Goal: Task Accomplishment & Management: Manage account settings

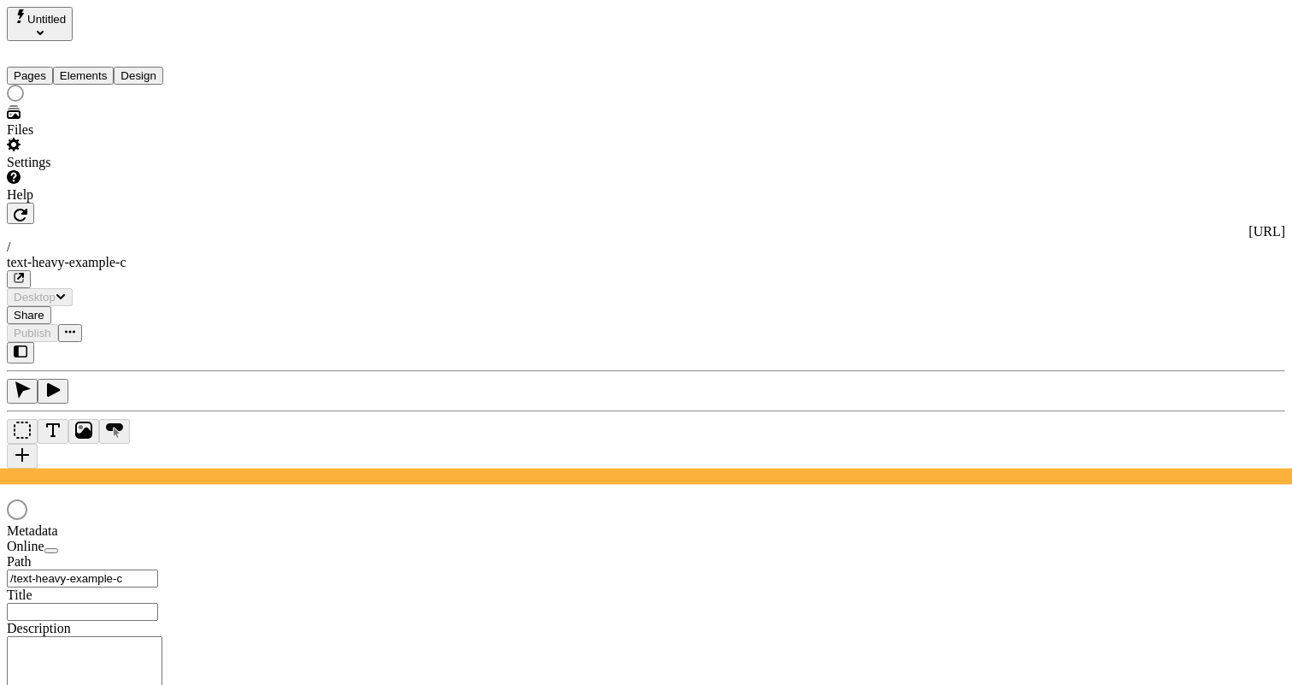
type input "Text Heavy Example C"
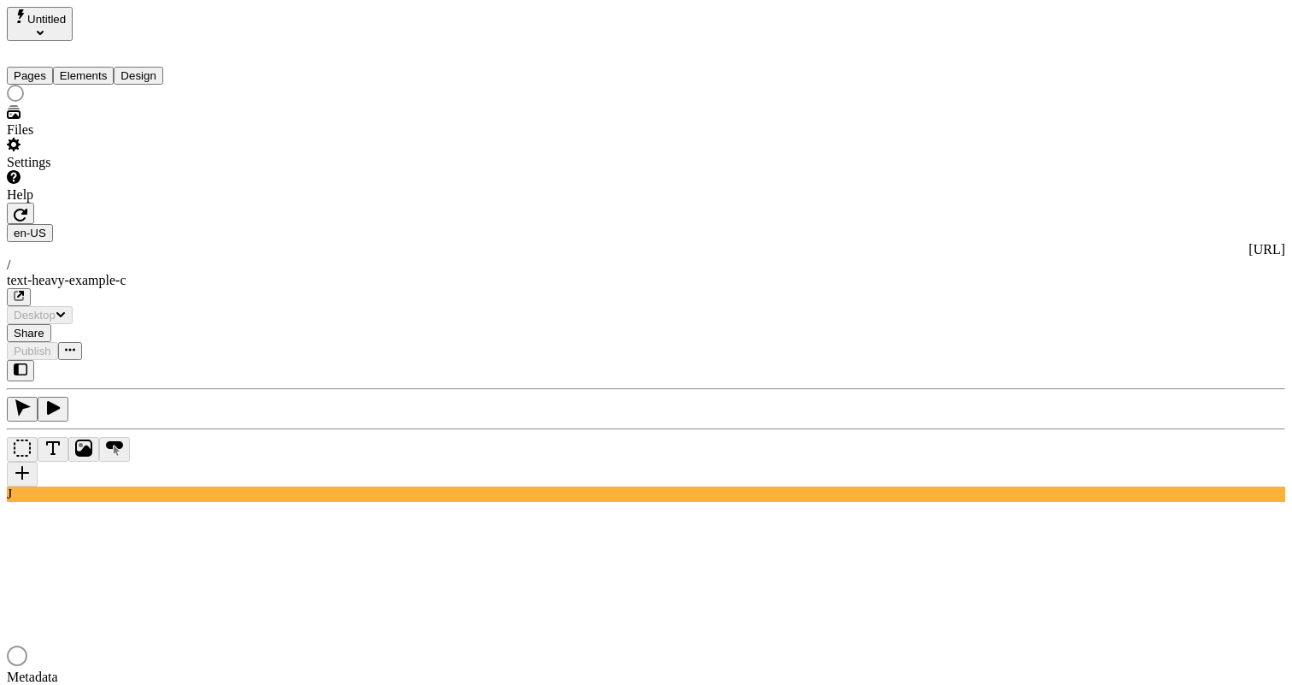
type input "/text-heavy-example-c"
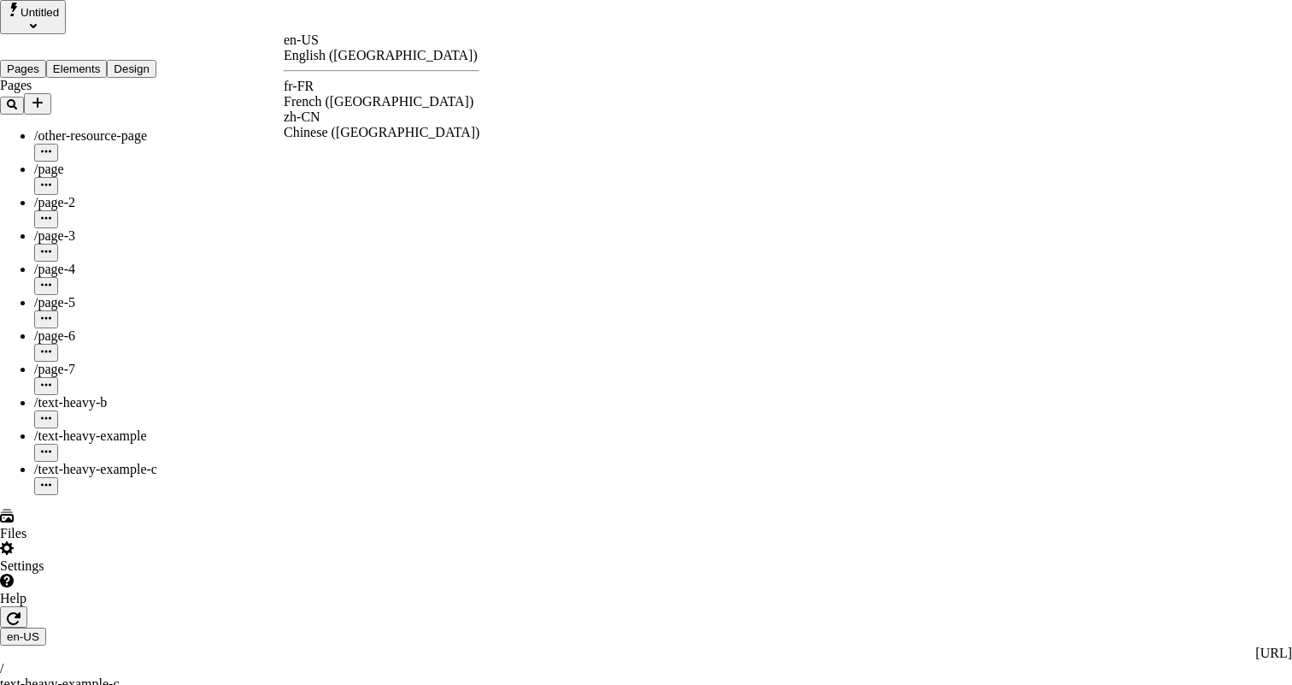
click at [354, 81] on div "fr-FR French (France)" at bounding box center [382, 94] width 196 height 31
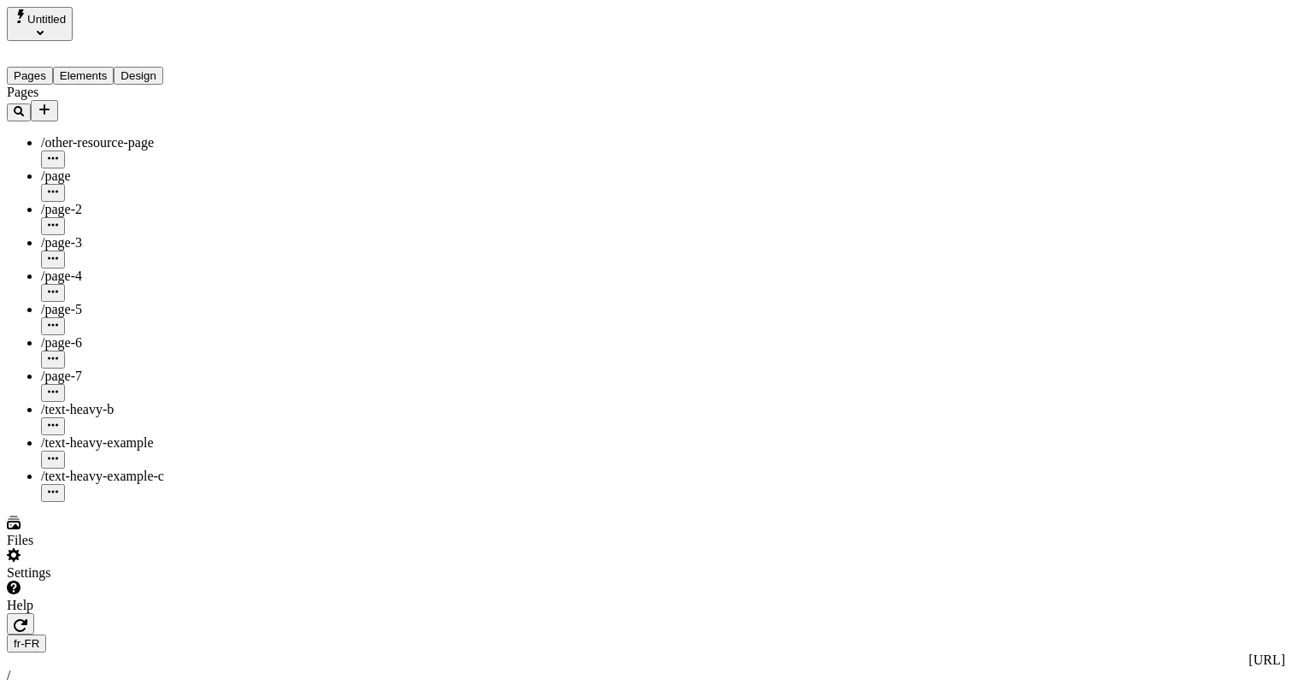
type input "/text-heavy-example-c"
click at [298, 634] on div "fr-FR http://localhost:3001/fr-FR / text-heavy-example-c" at bounding box center [646, 675] width 1278 height 82
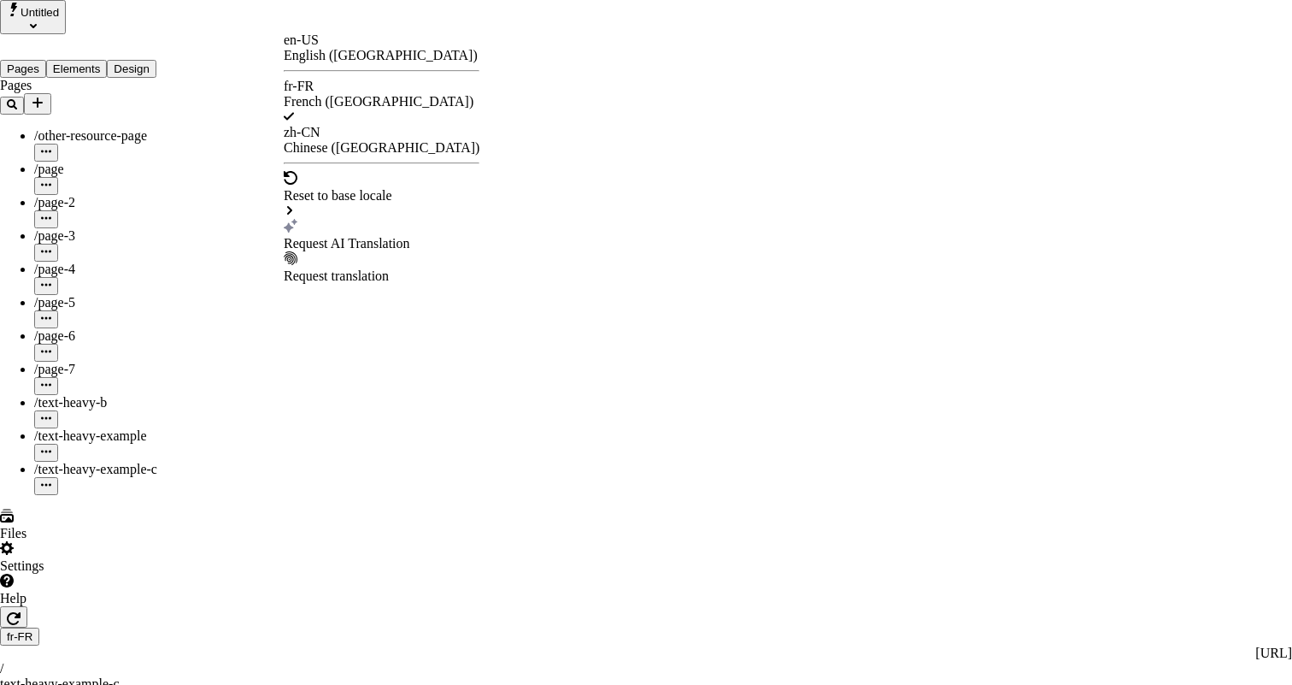
click at [360, 236] on div "Request AI Translation" at bounding box center [382, 243] width 196 height 15
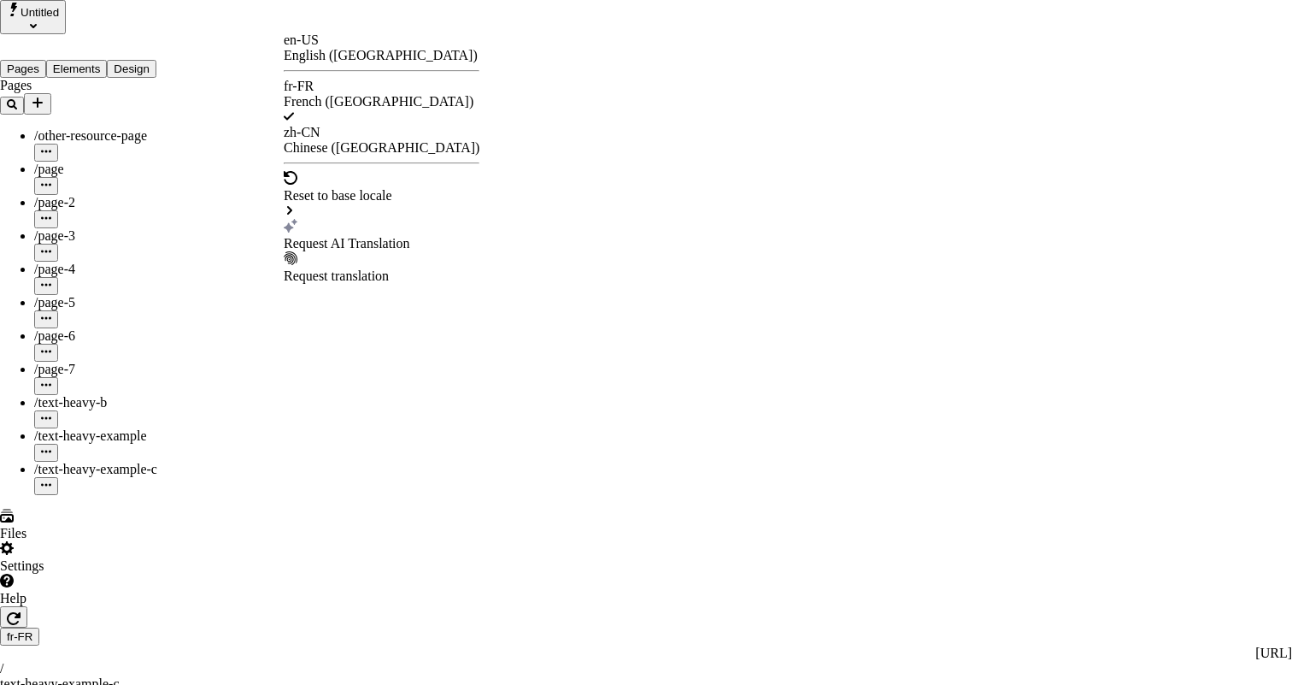
click at [350, 219] on div "Request AI Translation" at bounding box center [382, 235] width 196 height 32
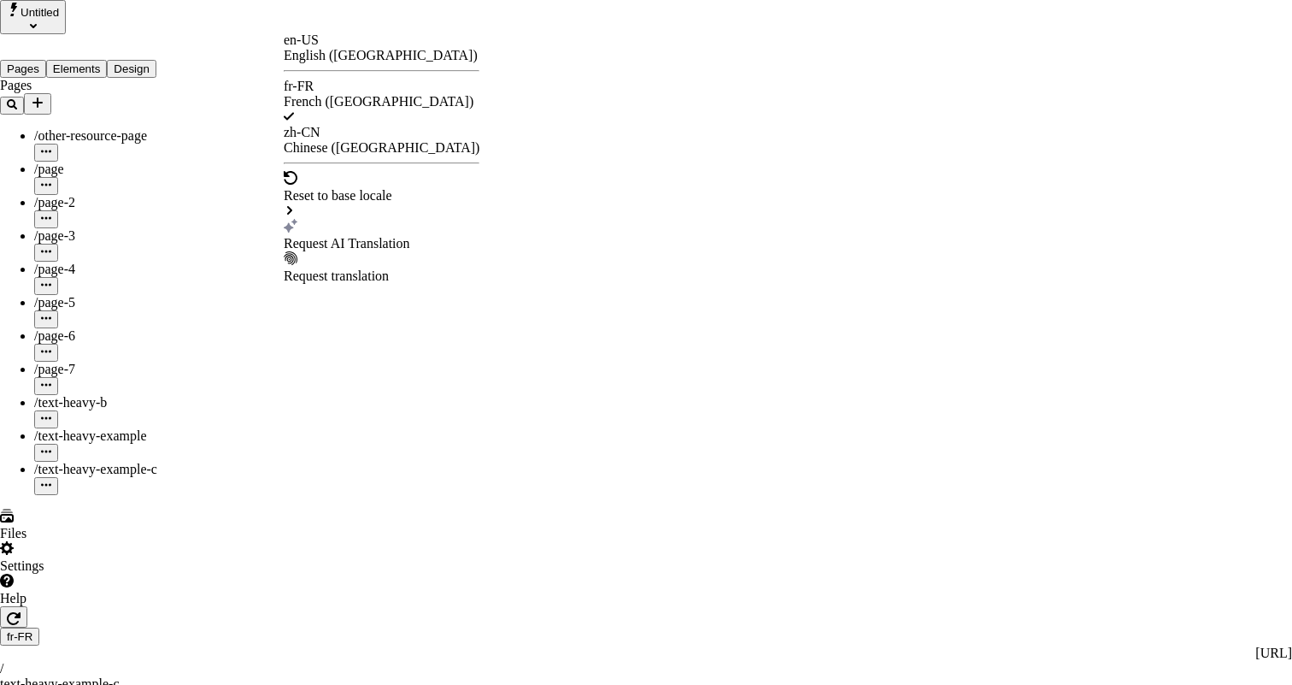
click at [347, 82] on div "fr-FR French (France)" at bounding box center [382, 102] width 196 height 46
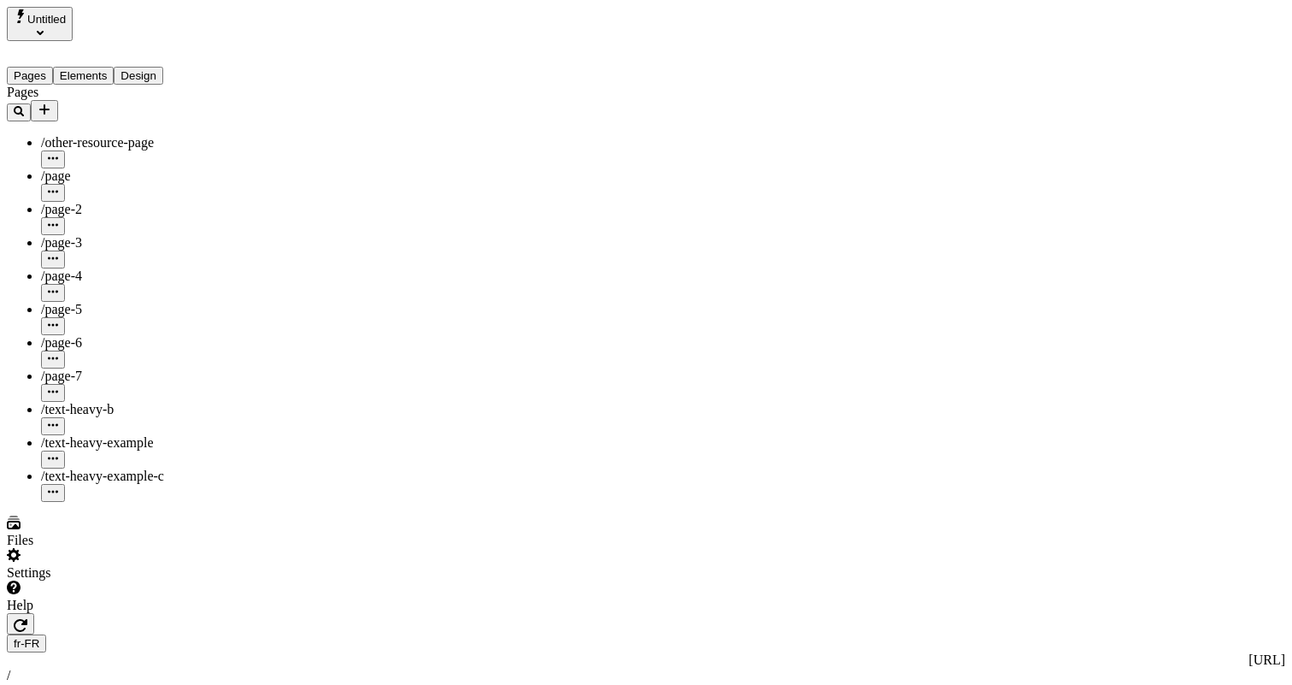
click at [136, 580] on div "Settings" at bounding box center [109, 564] width 205 height 32
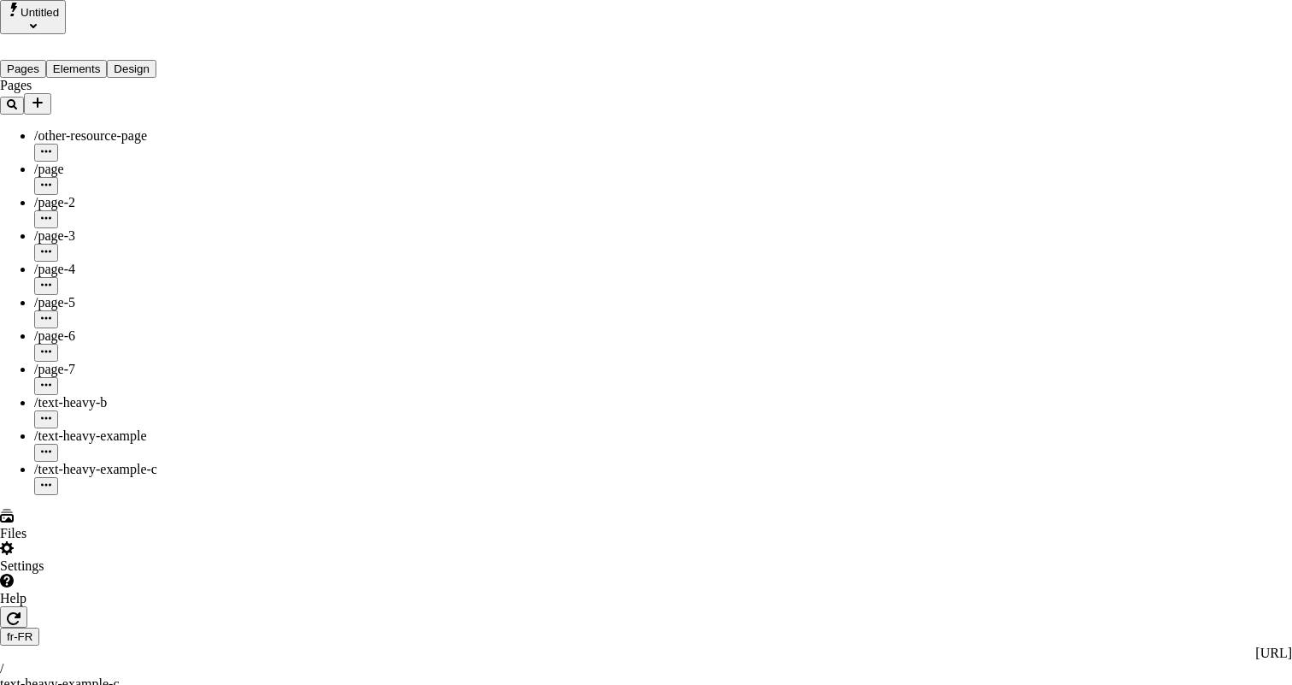
drag, startPoint x: 461, startPoint y: 72, endPoint x: 526, endPoint y: 73, distance: 65.0
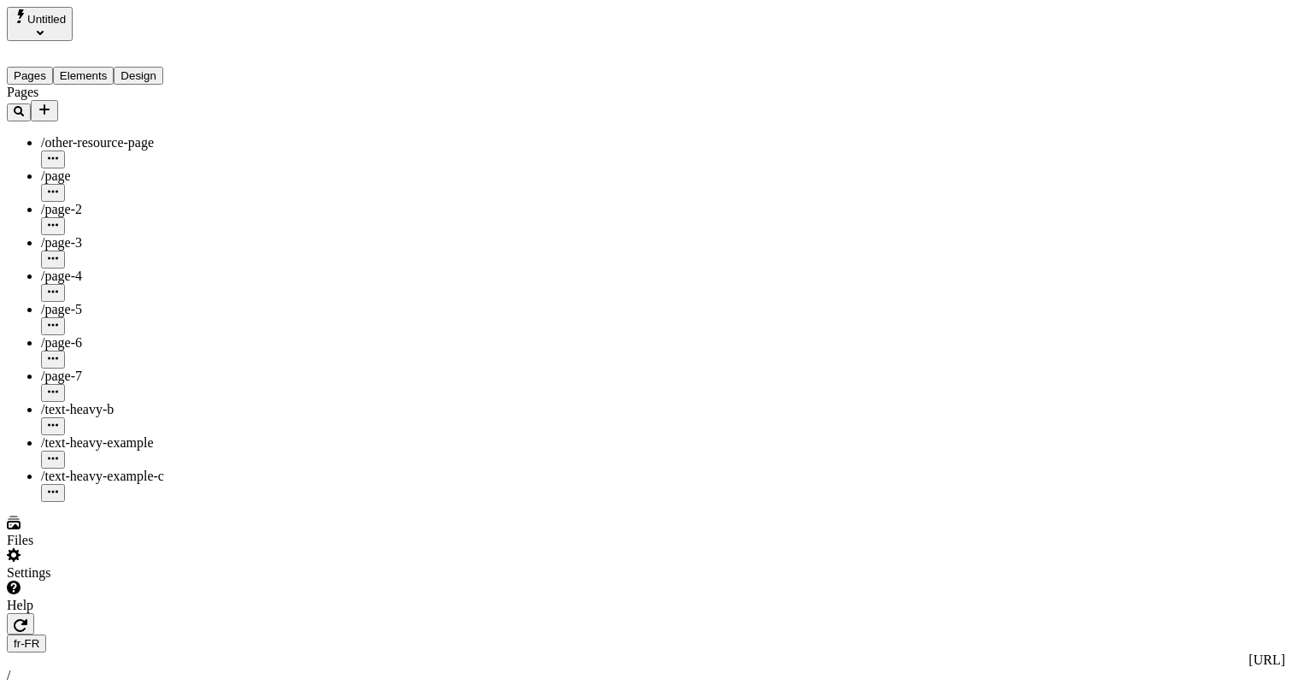
click at [144, 580] on div "Settings" at bounding box center [109, 564] width 205 height 32
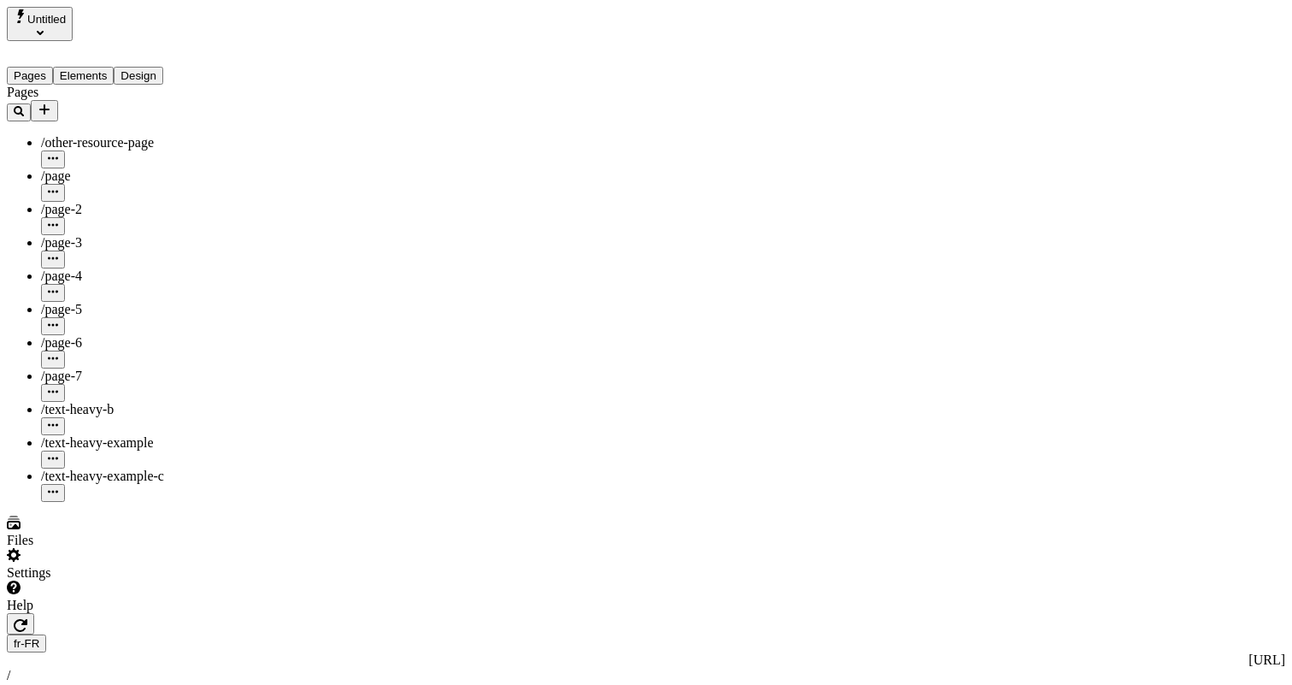
click at [150, 580] on div "Settings" at bounding box center [109, 564] width 205 height 32
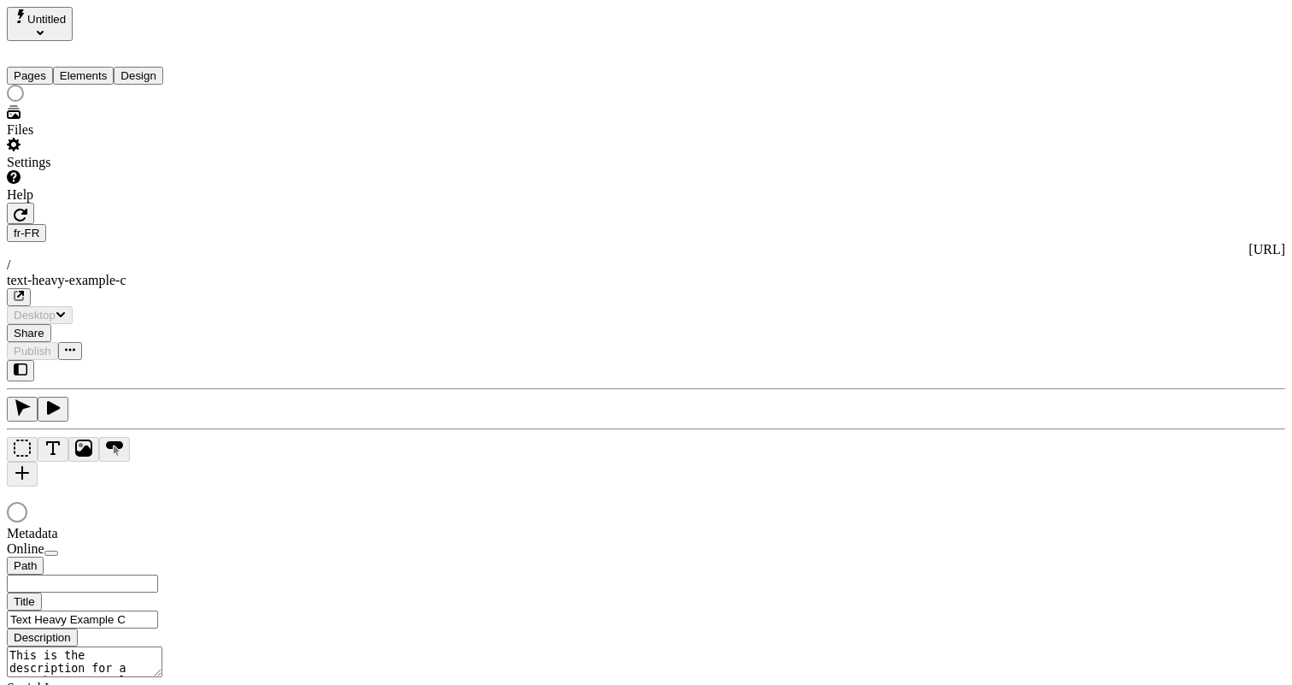
type input "Text Heavy Example C"
type input "/text-heavy-example-c"
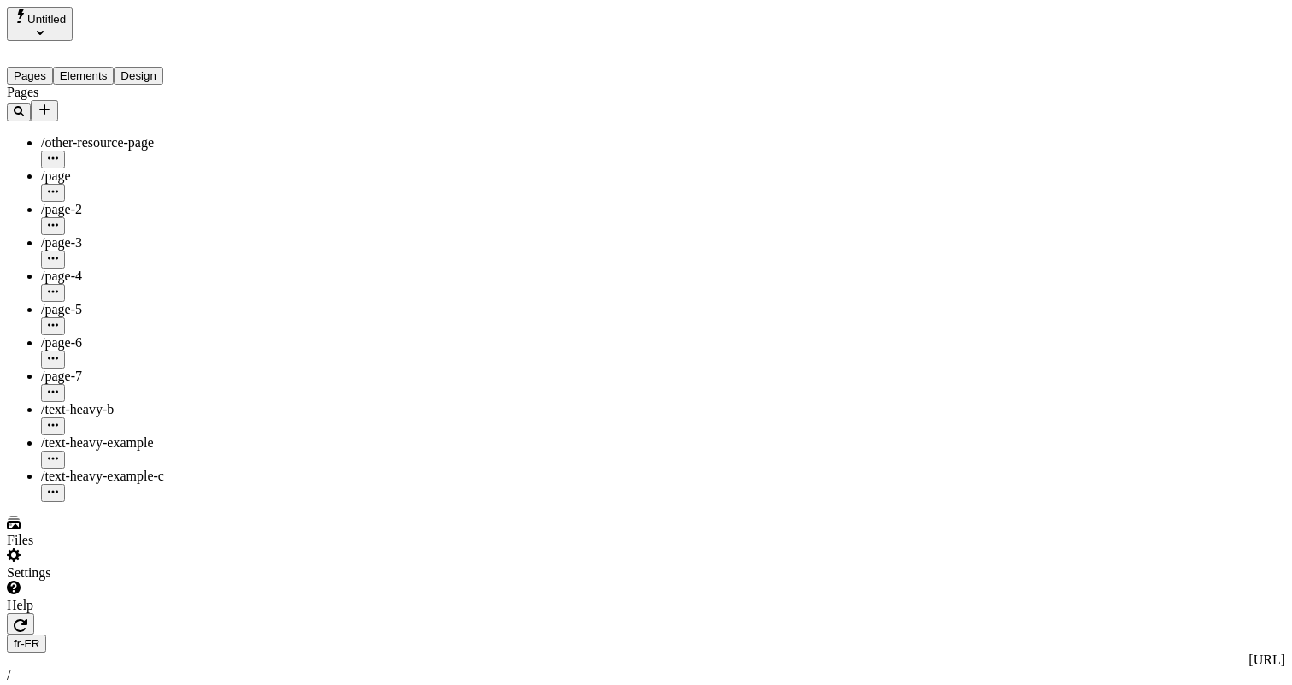
click at [164, 580] on div "Settings" at bounding box center [109, 564] width 205 height 32
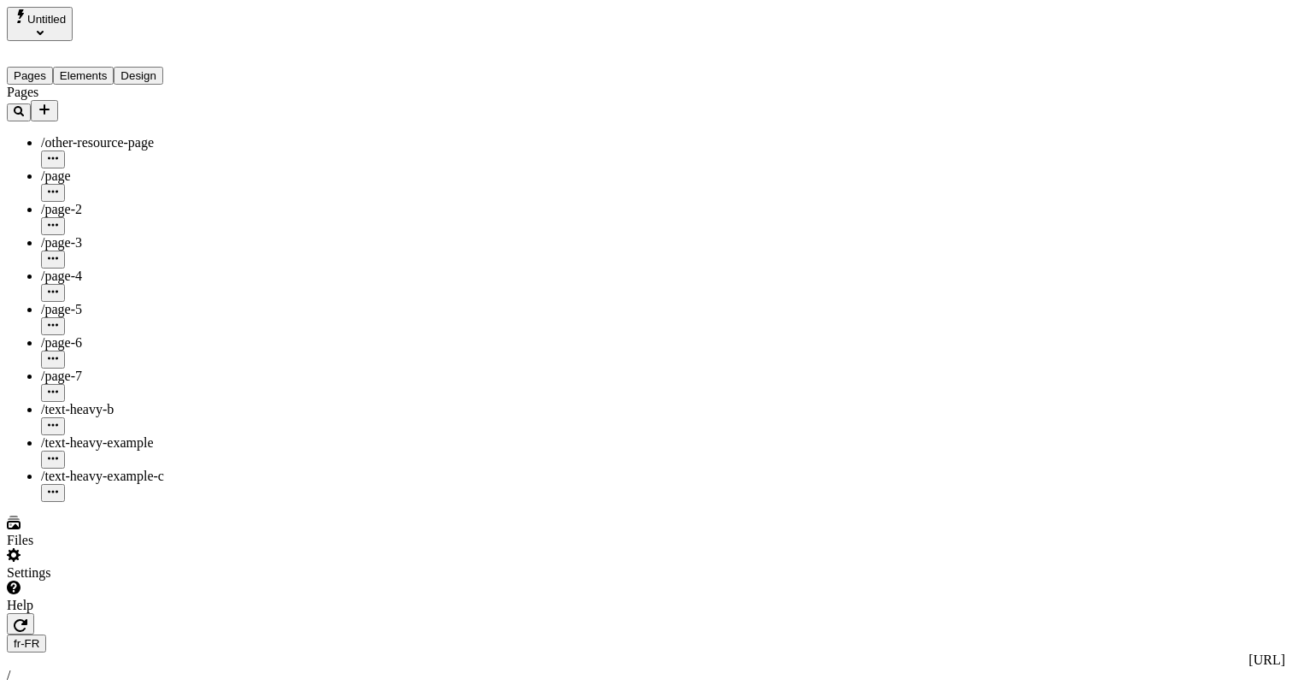
click at [143, 580] on div "Settings" at bounding box center [109, 564] width 205 height 32
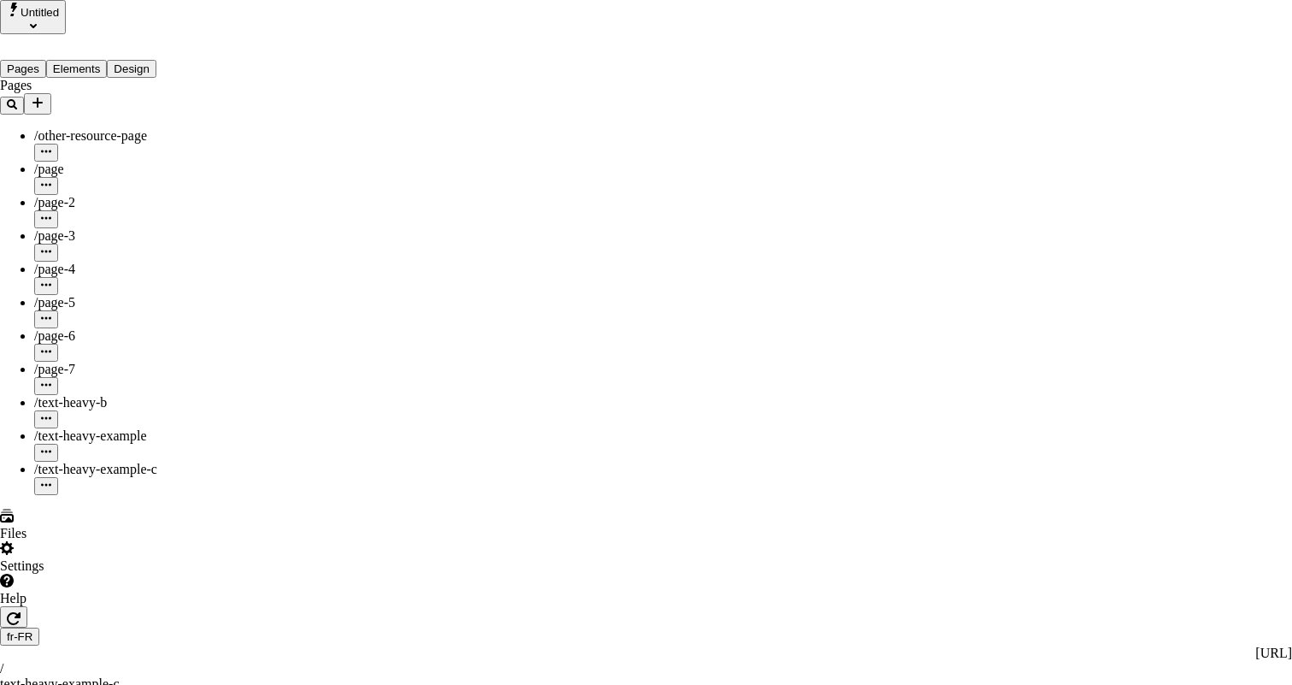
drag, startPoint x: 116, startPoint y: 579, endPoint x: 129, endPoint y: 586, distance: 14.5
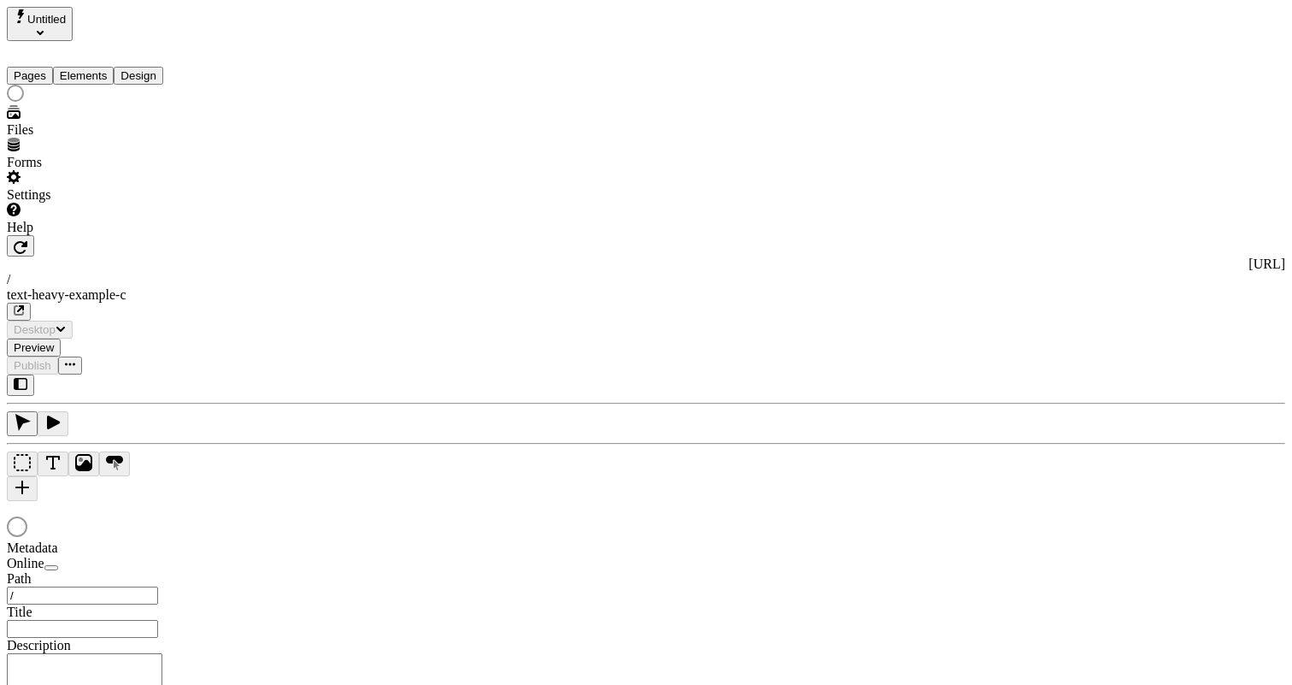
type input "/text-heavy-example-c"
type input "Text Heavy Example C"
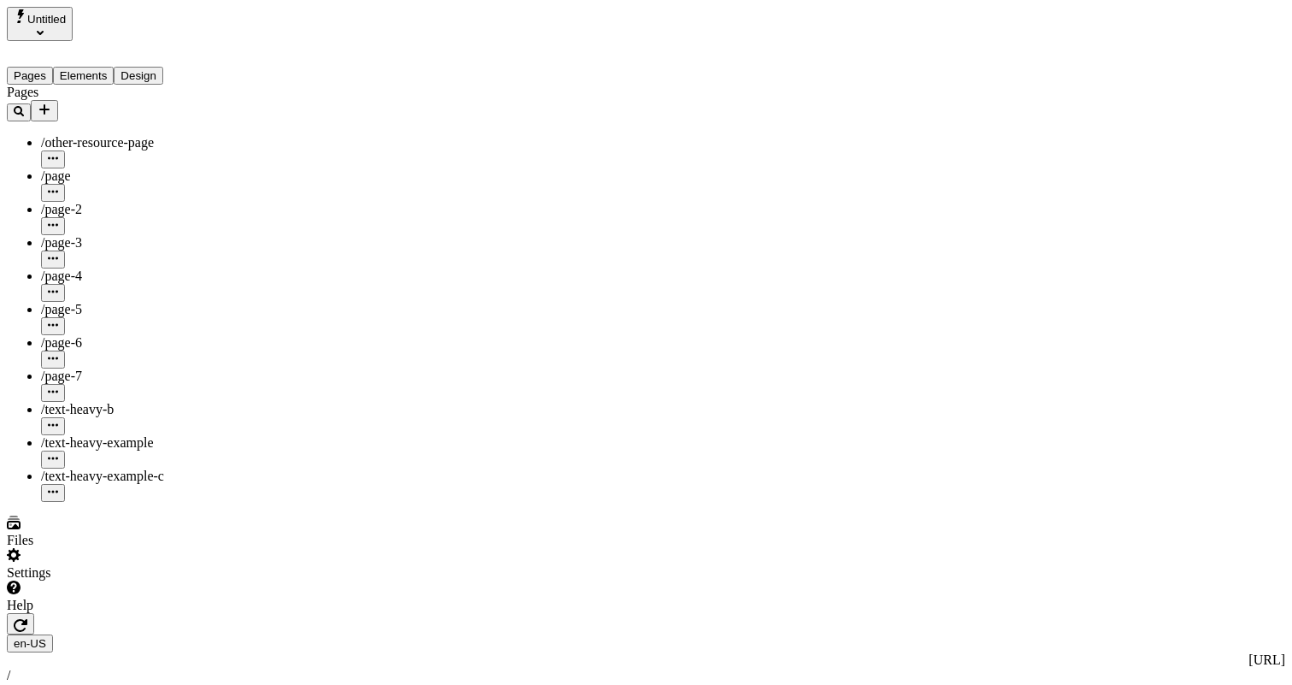
type input "/text-heavy-example-c"
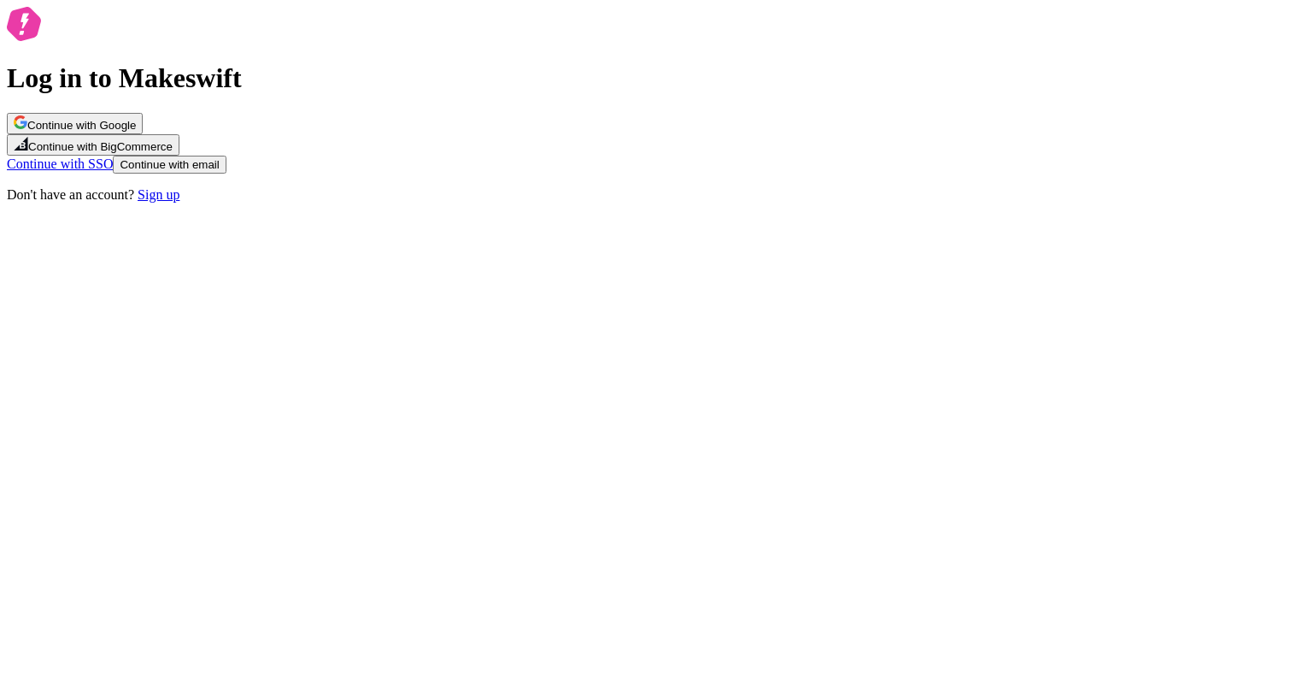
click at [1008, 115] on div "Log in to Makeswift Continue with Google Continue with BigCommerce Continue wit…" at bounding box center [646, 105] width 1278 height 196
click at [226, 173] on button "Continue with email" at bounding box center [169, 165] width 113 height 18
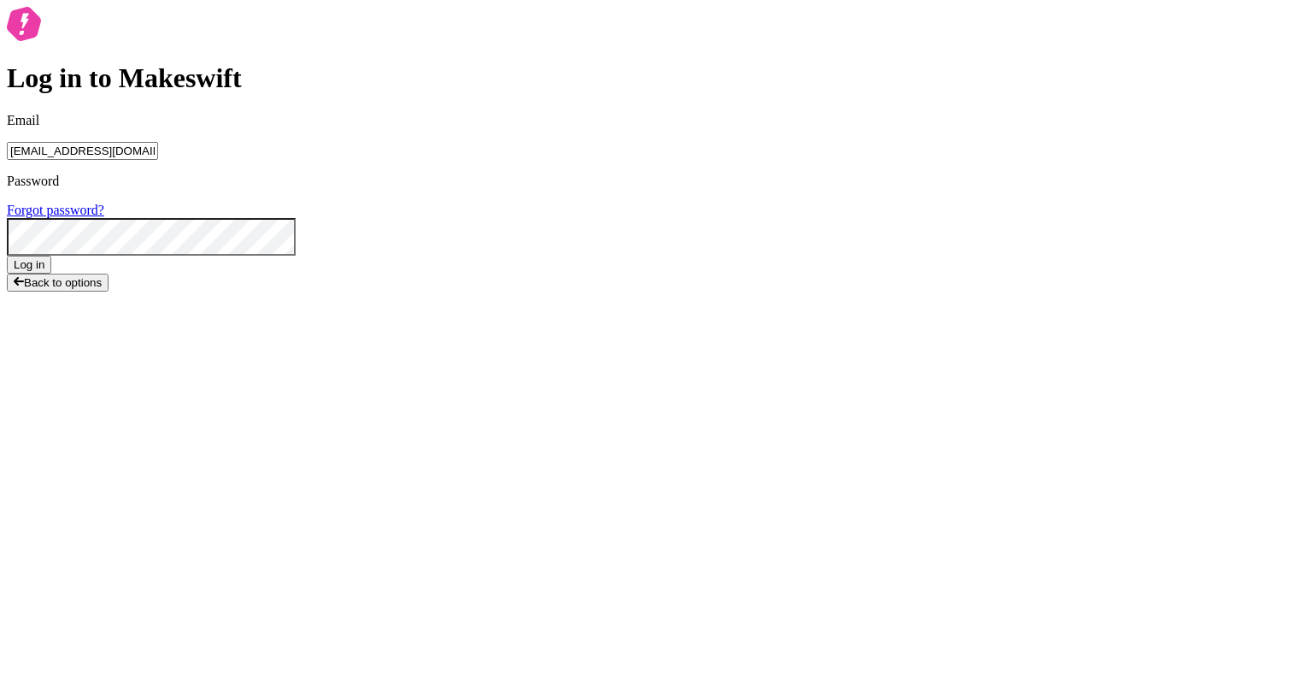
type input "lukemirejoseph+63@gmail.com"
click at [671, 256] on div "Password Forgot password?" at bounding box center [646, 214] width 1278 height 82
click at [667, 256] on div "Password Forgot password?" at bounding box center [646, 214] width 1278 height 82
click at [7, 256] on button "Log in" at bounding box center [29, 265] width 44 height 18
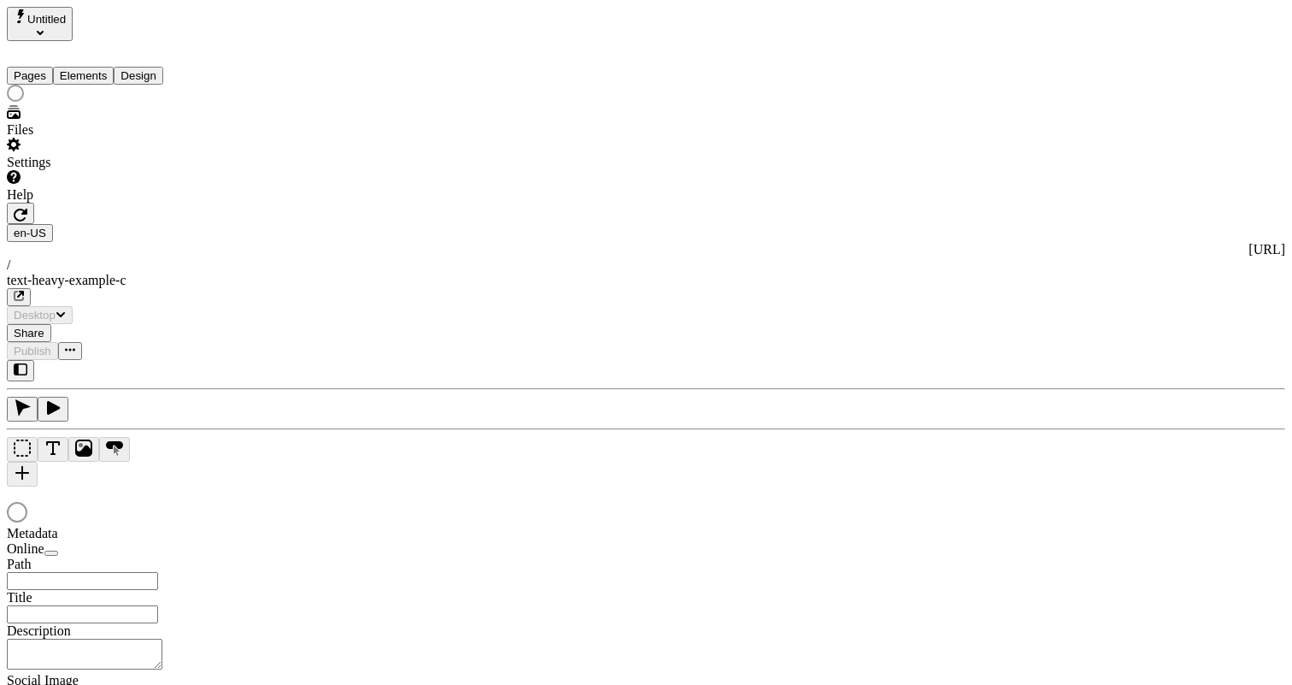
type input "Text Heavy Example C"
type textarea "This is the description for a text-heavy example page."
type input "/text-heavy-example-c"
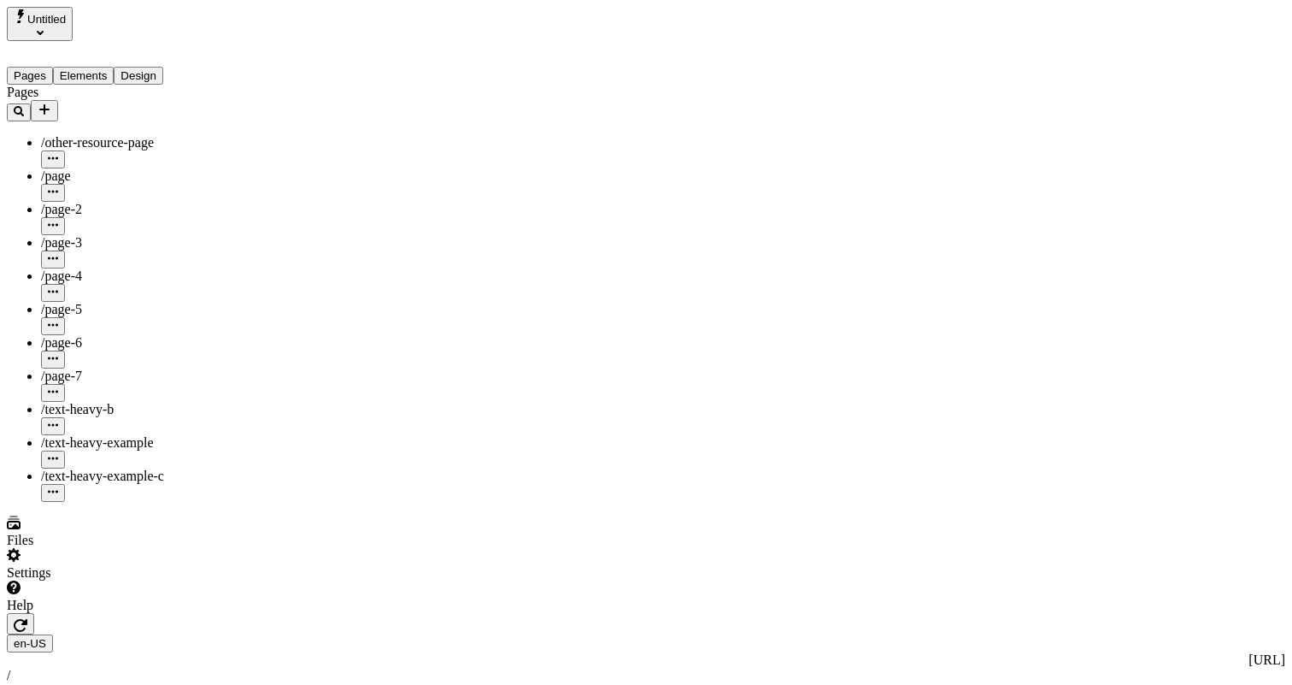
click at [190, 580] on div "Settings" at bounding box center [109, 564] width 205 height 32
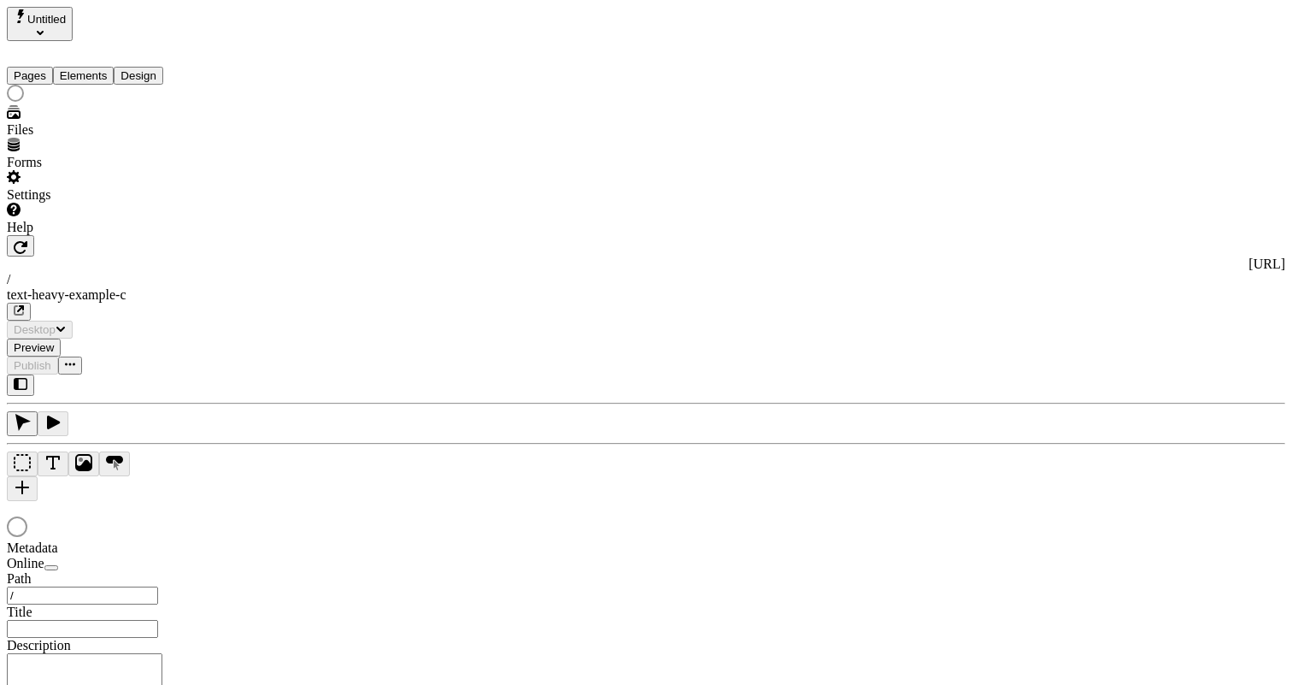
type input "/text-heavy-example-c"
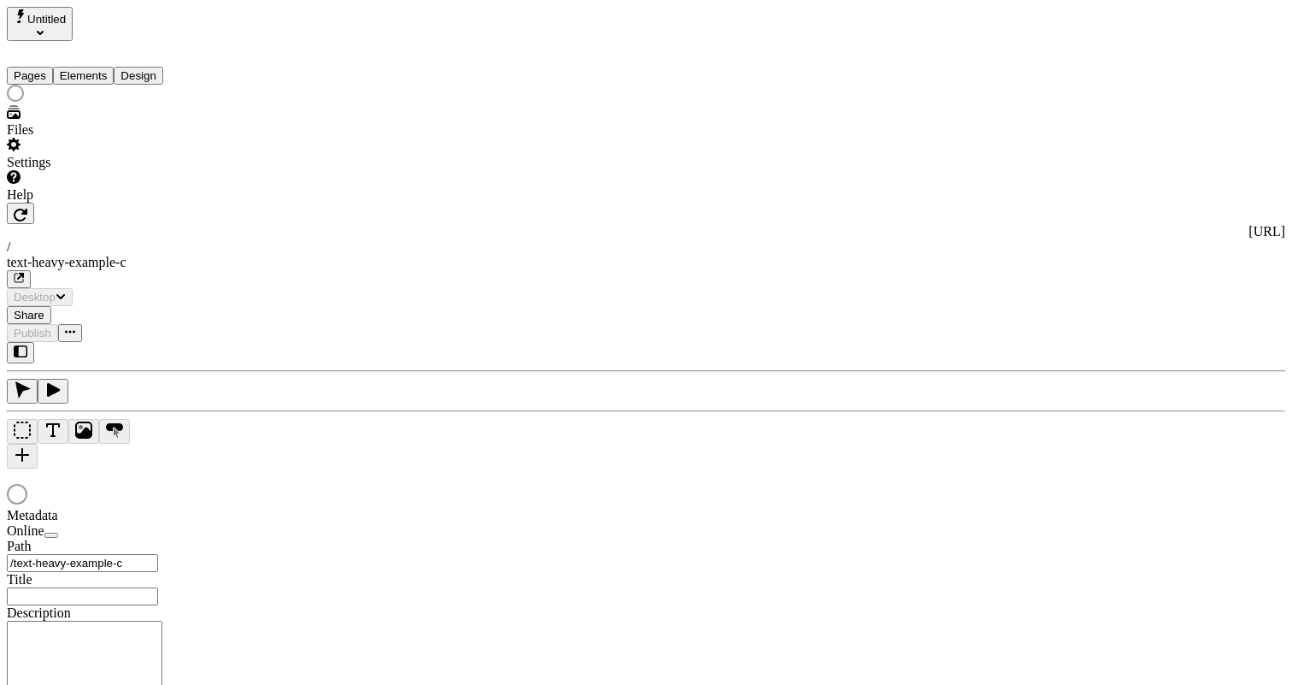
type input "Text Heavy Example C"
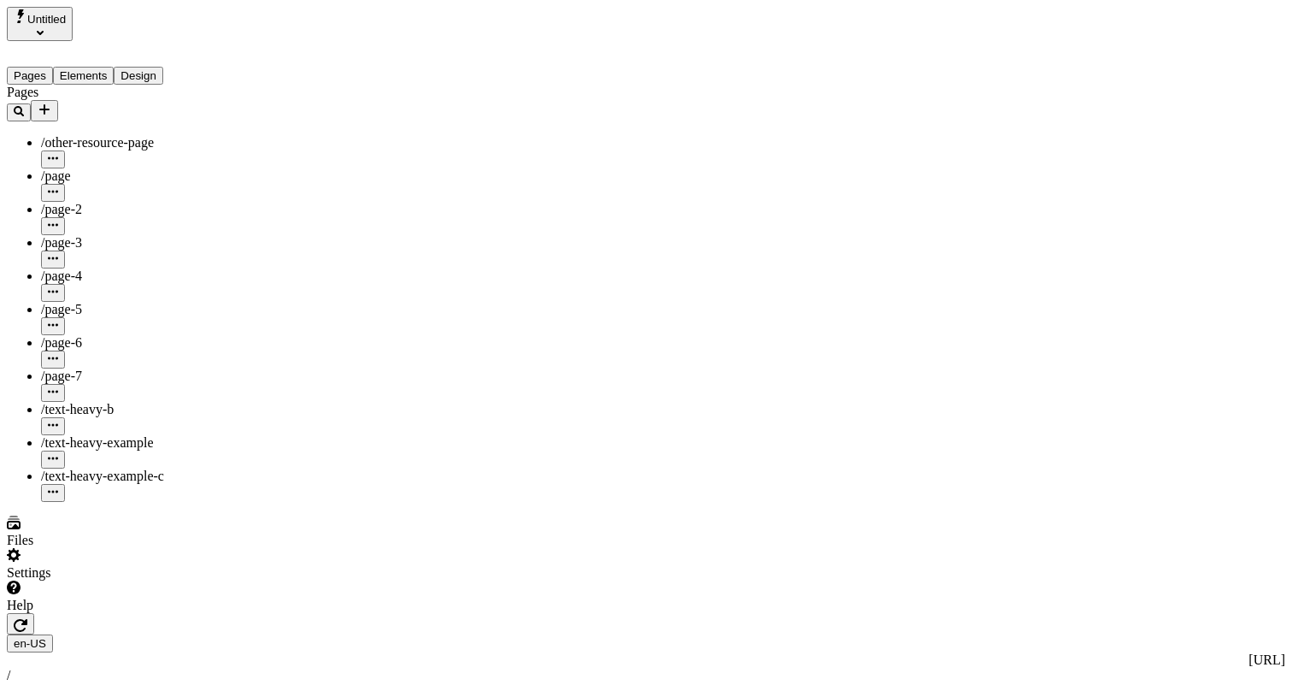
type input "/text-heavy-example-c"
click at [215, 613] on div at bounding box center [116, 613] width 219 height 0
click at [101, 580] on div "Settings" at bounding box center [115, 564] width 217 height 32
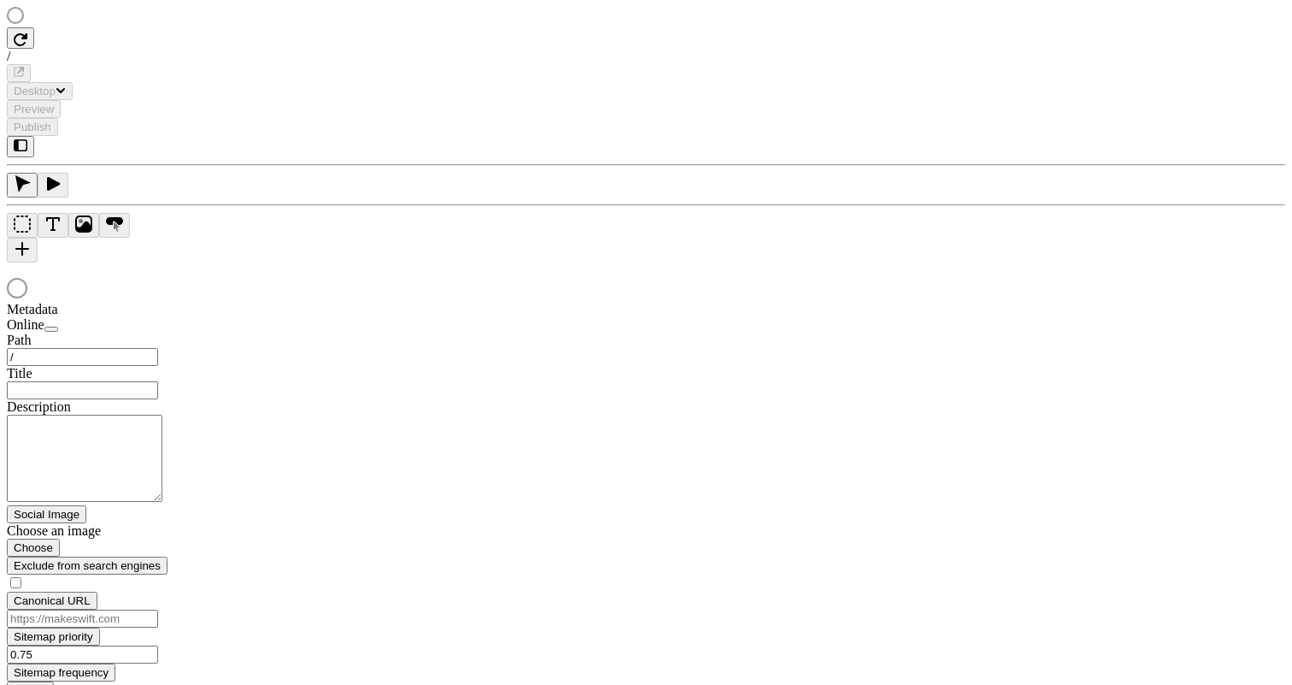
type input "Text Heavy Example C"
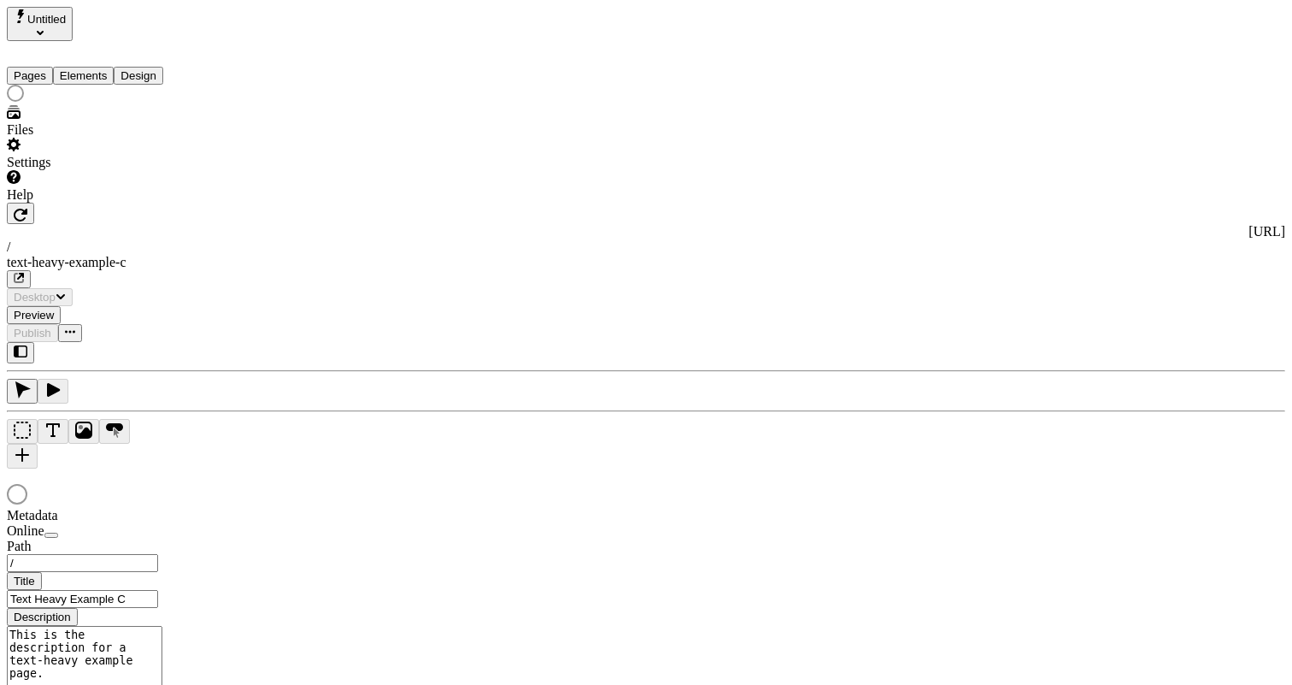
type input "/text-heavy-example-c"
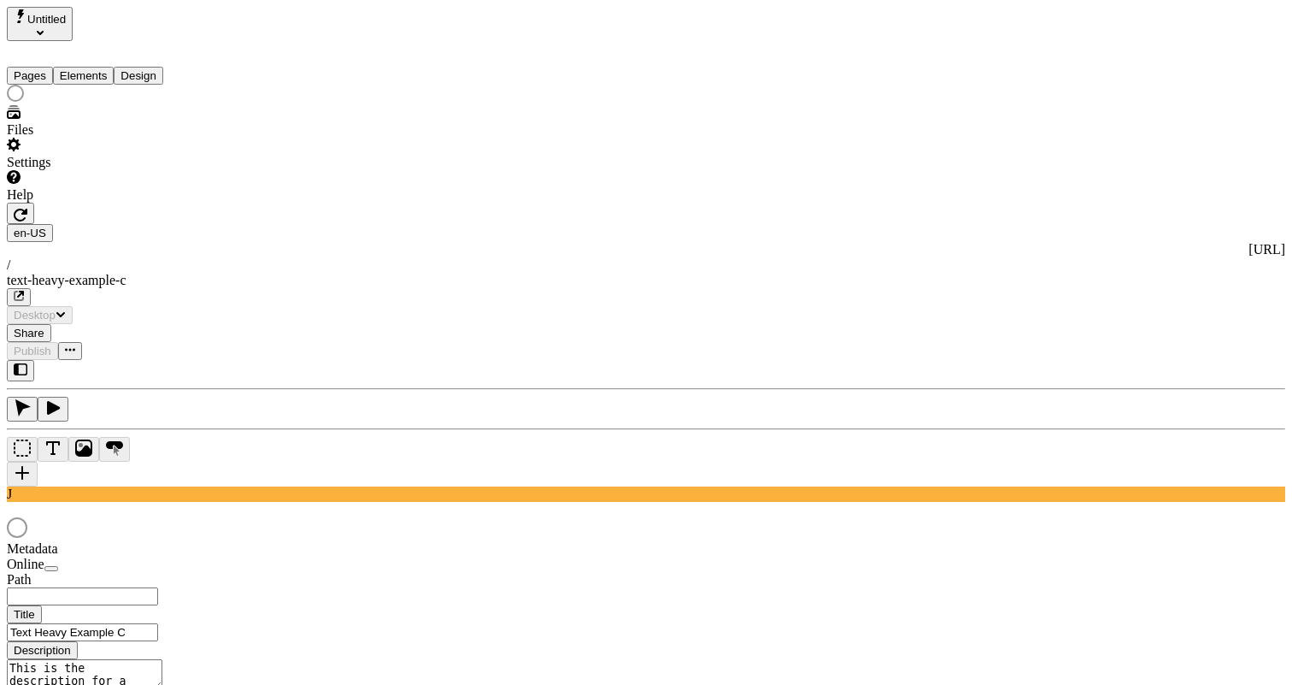
type input "/text-heavy-example-c"
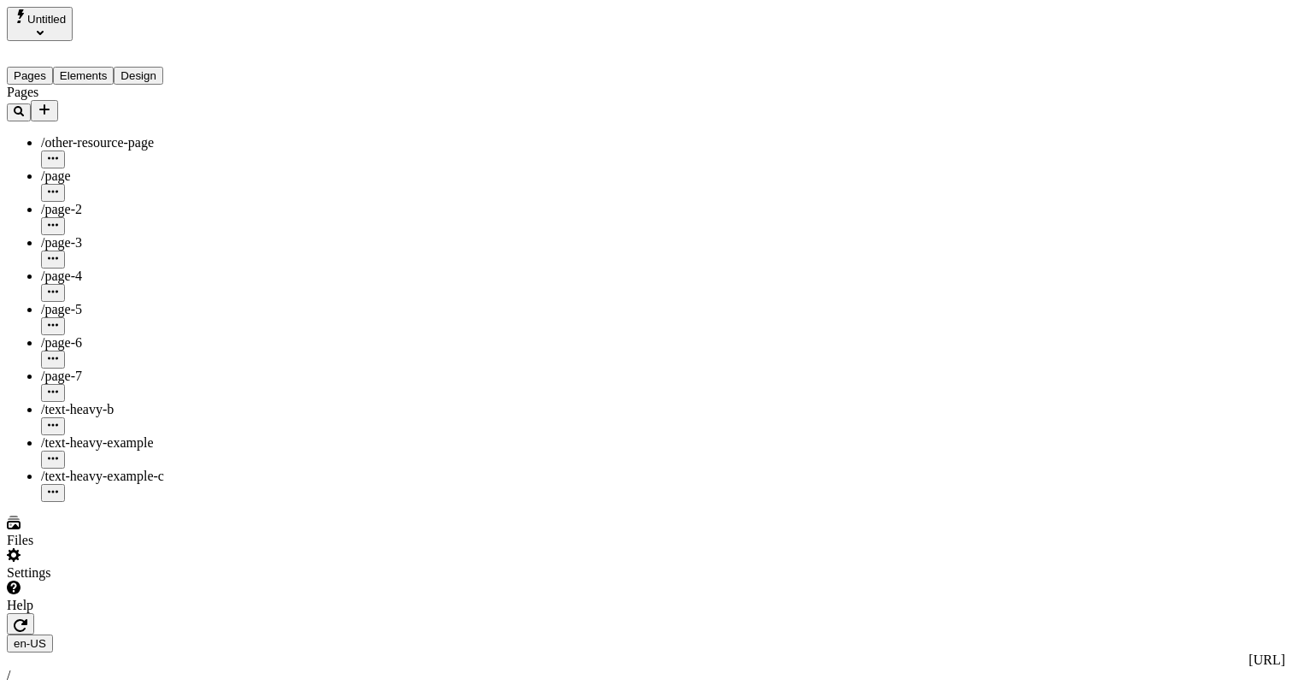
click at [145, 580] on div "Settings" at bounding box center [115, 564] width 217 height 32
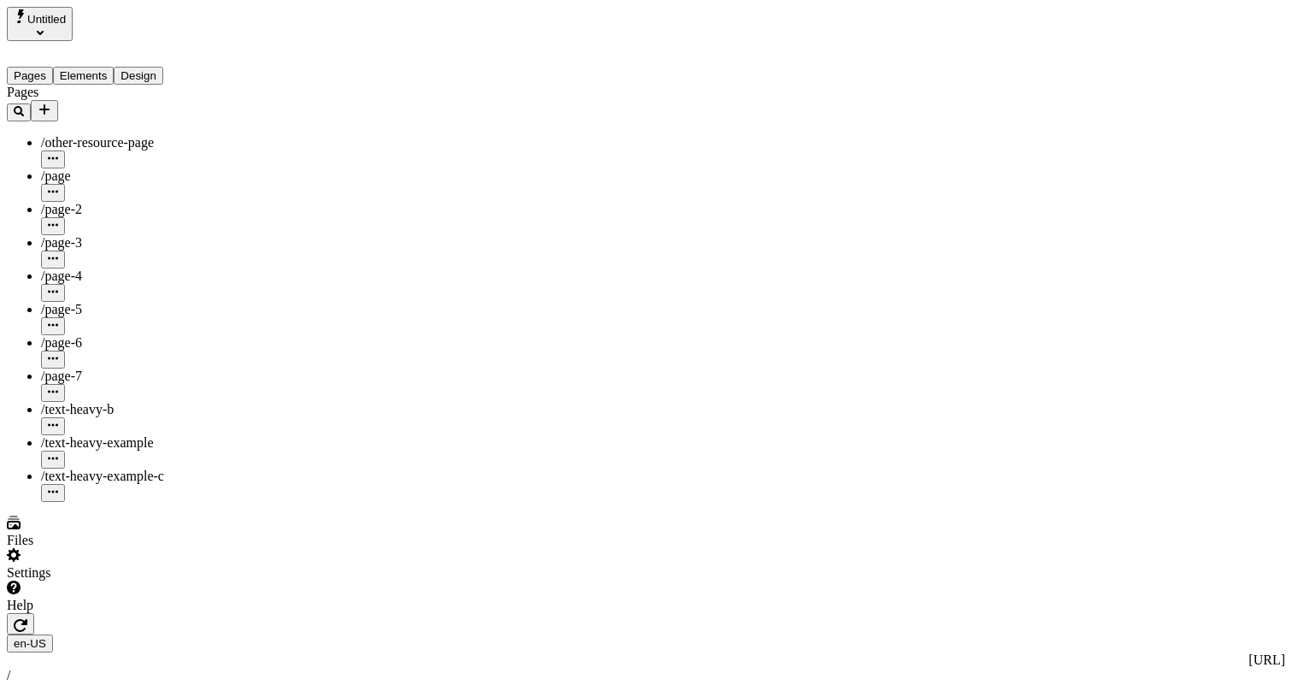
click at [93, 580] on div "Settings" at bounding box center [115, 564] width 217 height 32
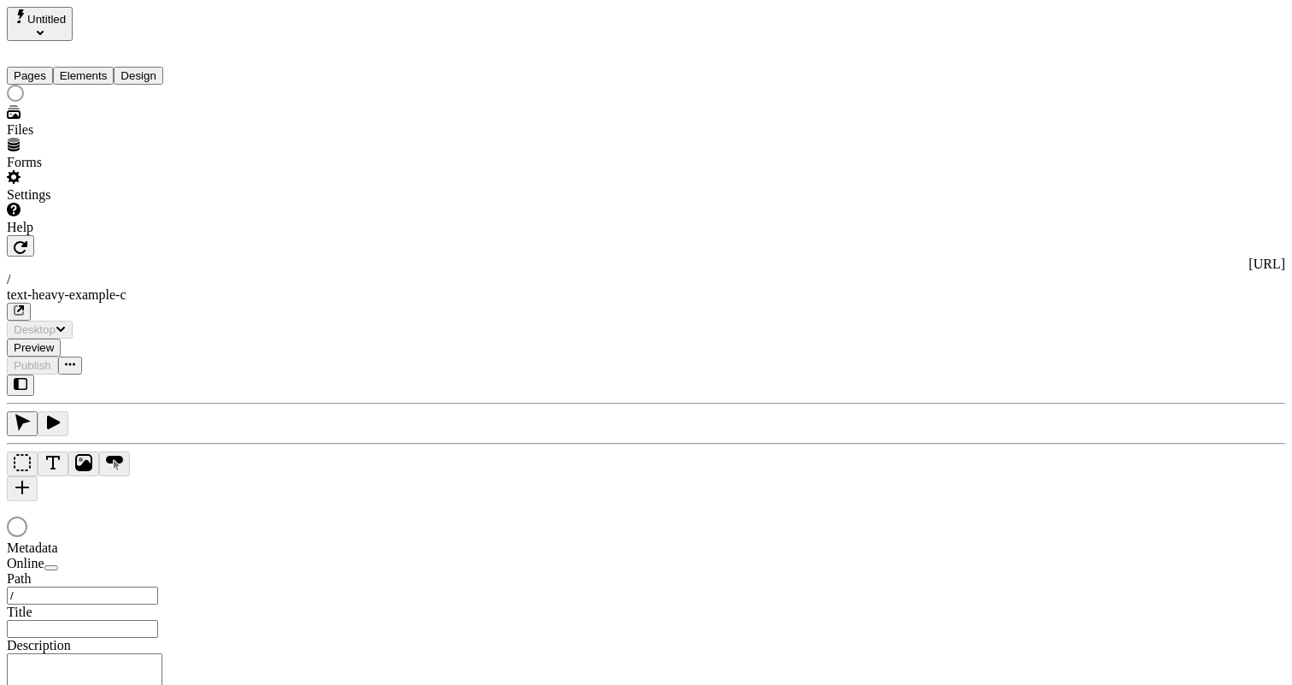
type input "/text-heavy-example-c"
type input "Text Heavy Example C"
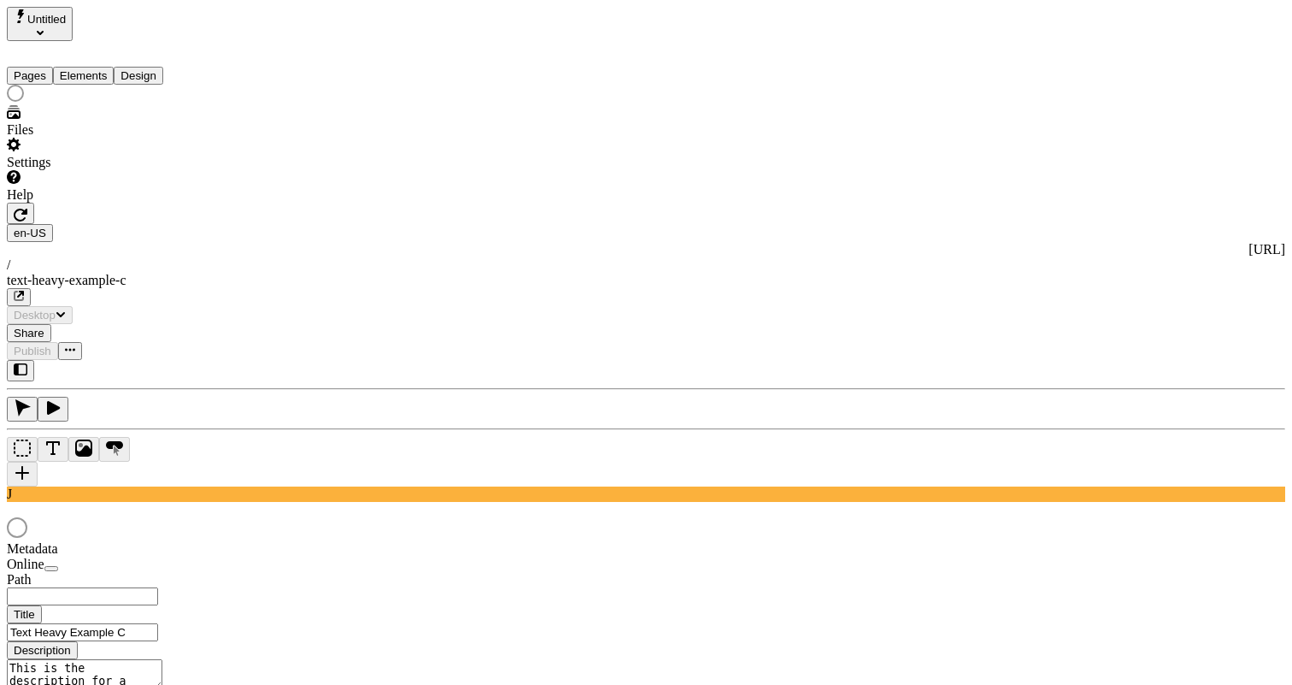
type input "/text-heavy-example-c"
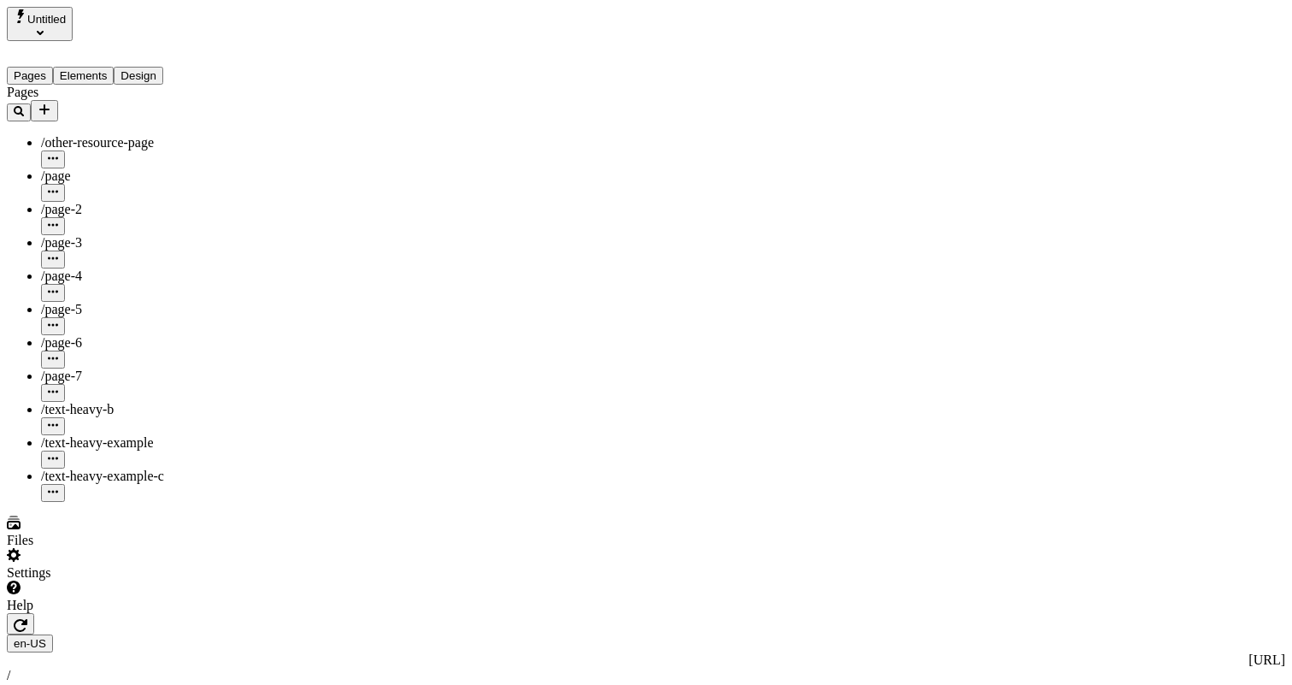
click at [181, 580] on div "Settings" at bounding box center [115, 564] width 217 height 32
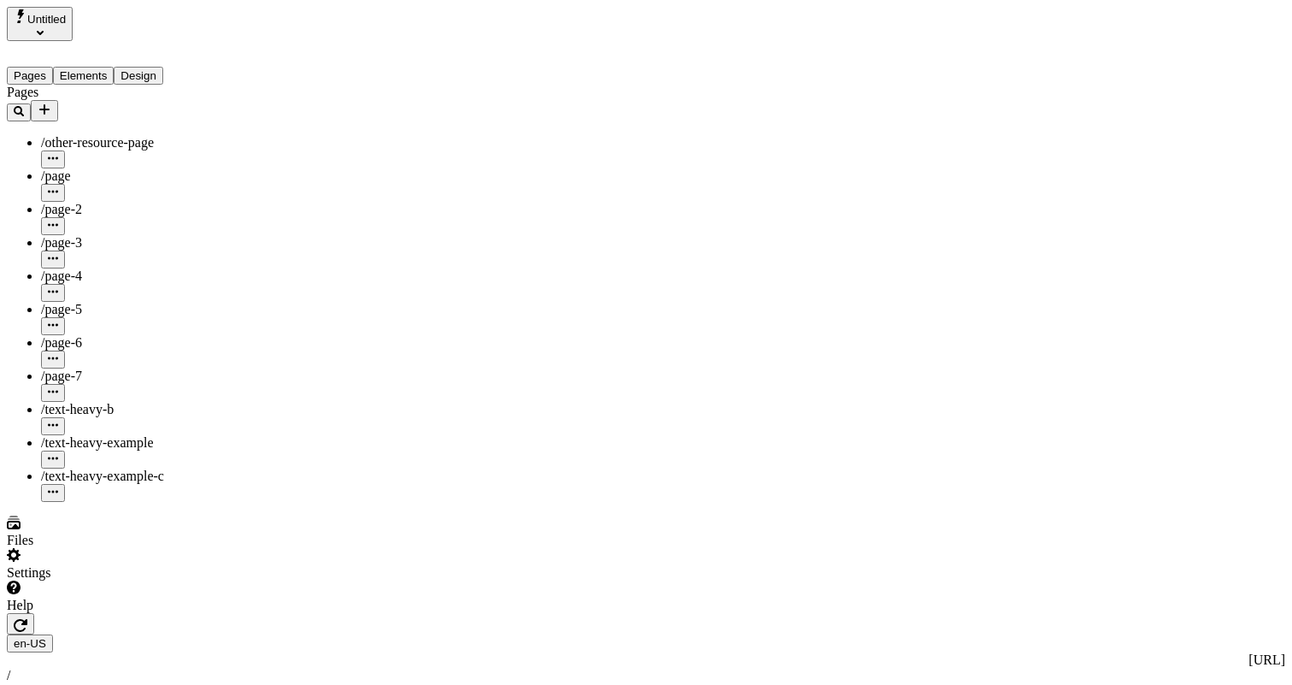
click at [142, 580] on div "Settings" at bounding box center [115, 564] width 217 height 32
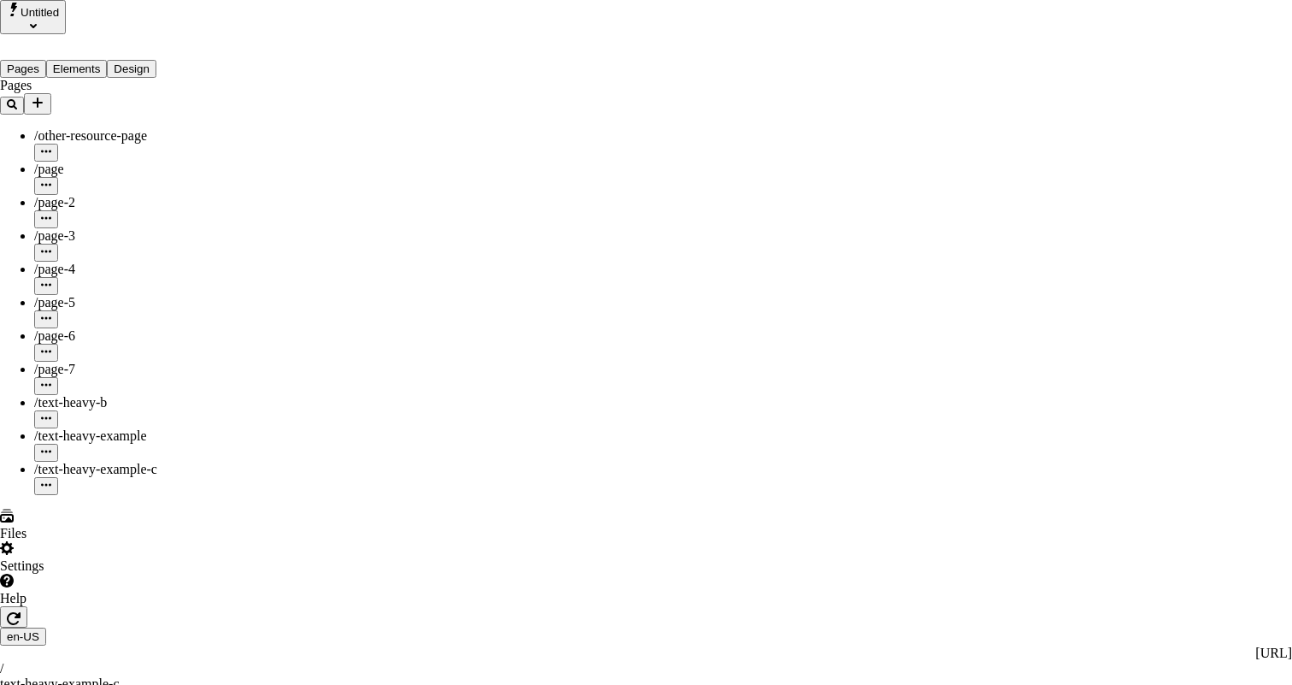
drag, startPoint x: 685, startPoint y: 107, endPoint x: 755, endPoint y: 147, distance: 80.8
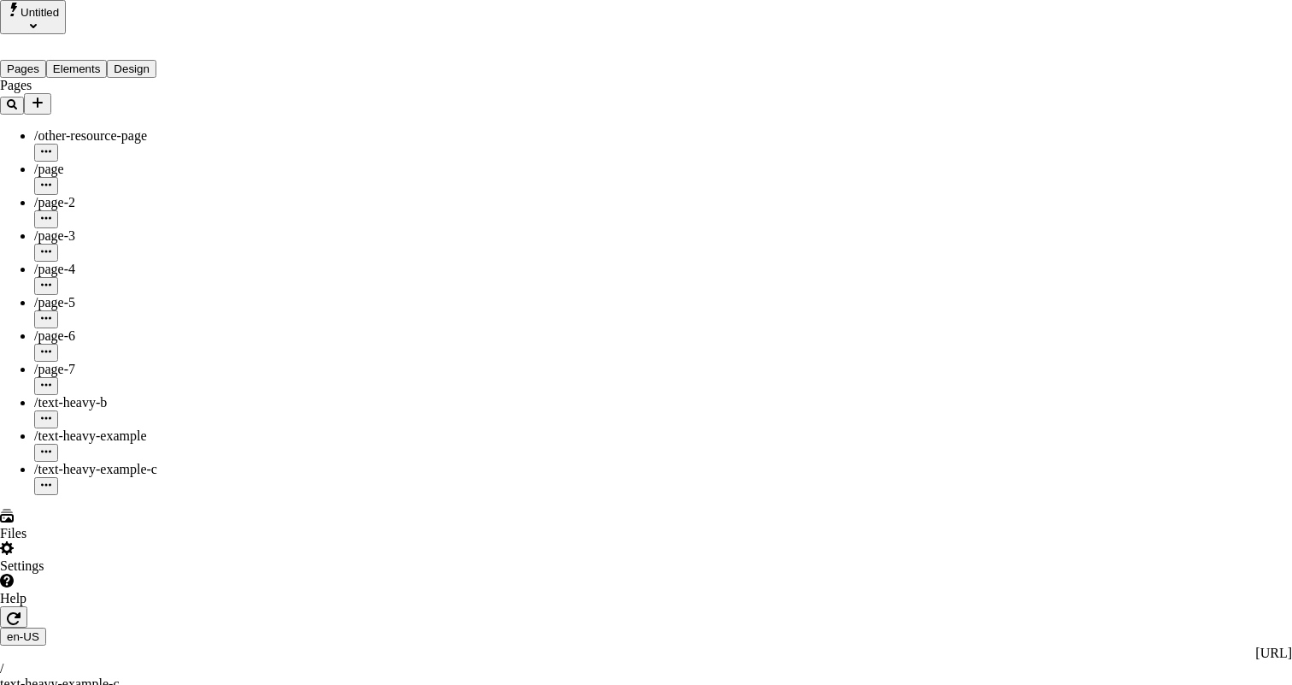
drag, startPoint x: 845, startPoint y: 110, endPoint x: 864, endPoint y: 195, distance: 86.7
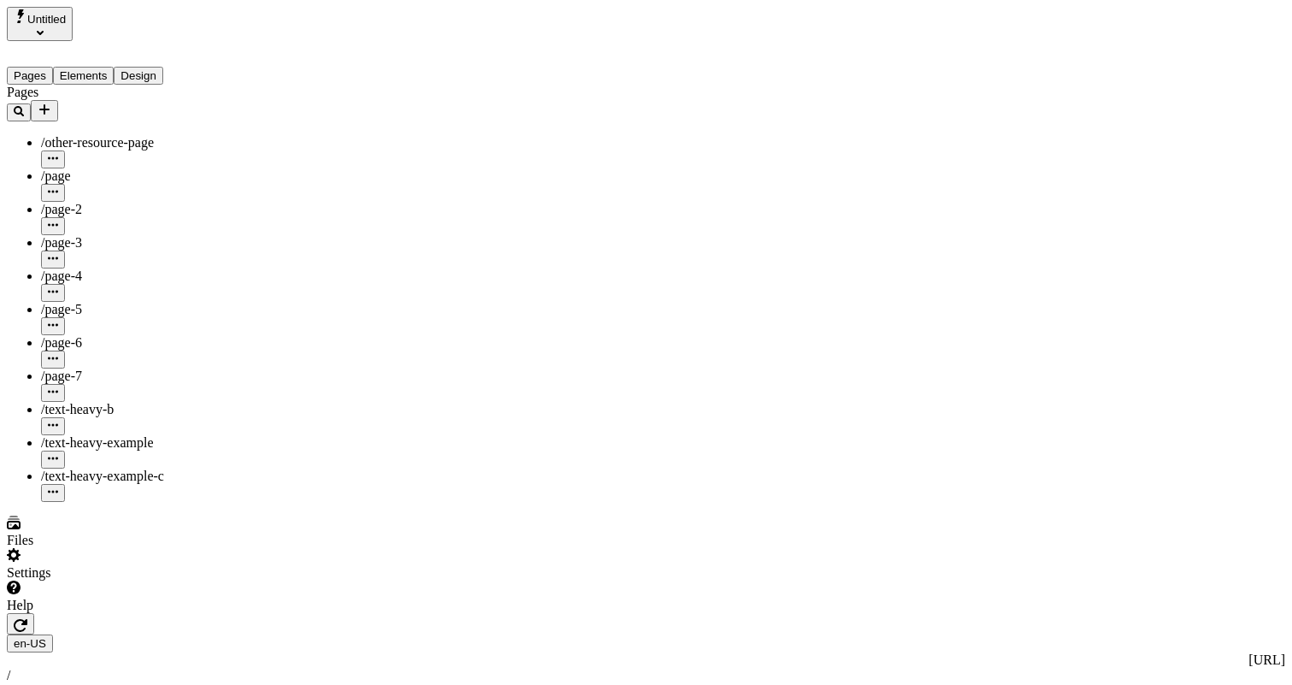
click at [103, 580] on div "Settings" at bounding box center [115, 564] width 217 height 32
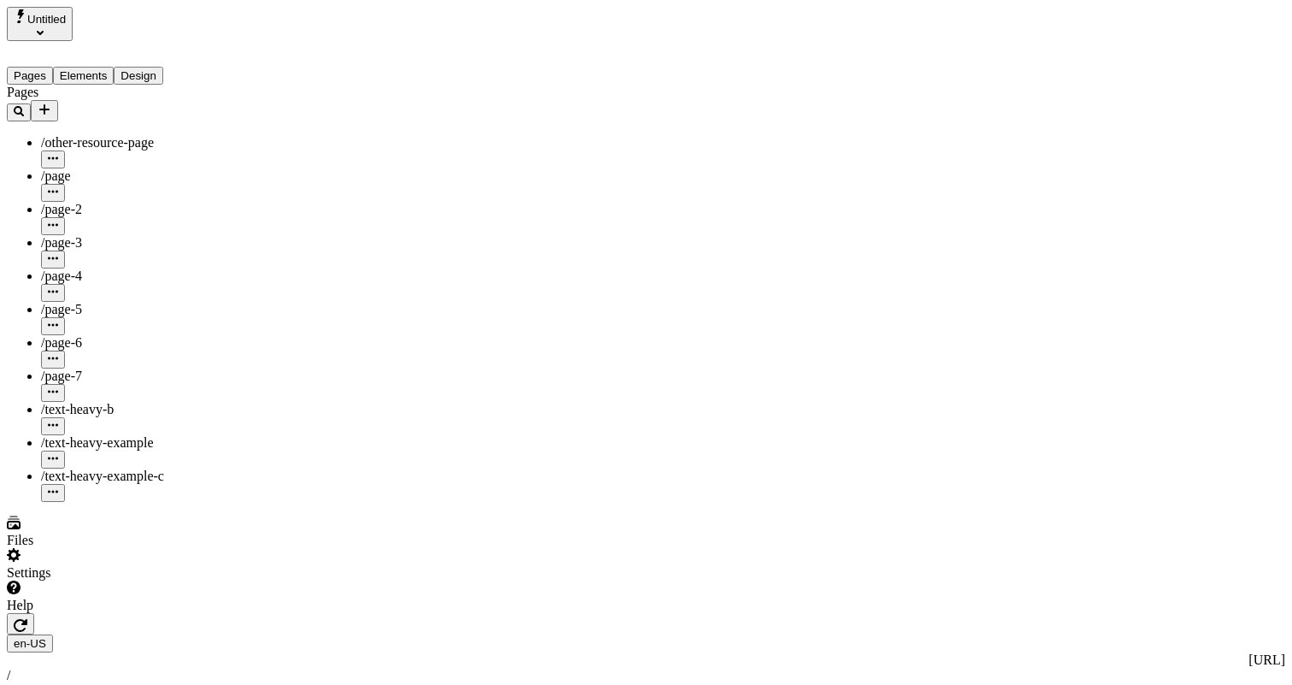
click at [130, 580] on div "Settings" at bounding box center [115, 564] width 217 height 32
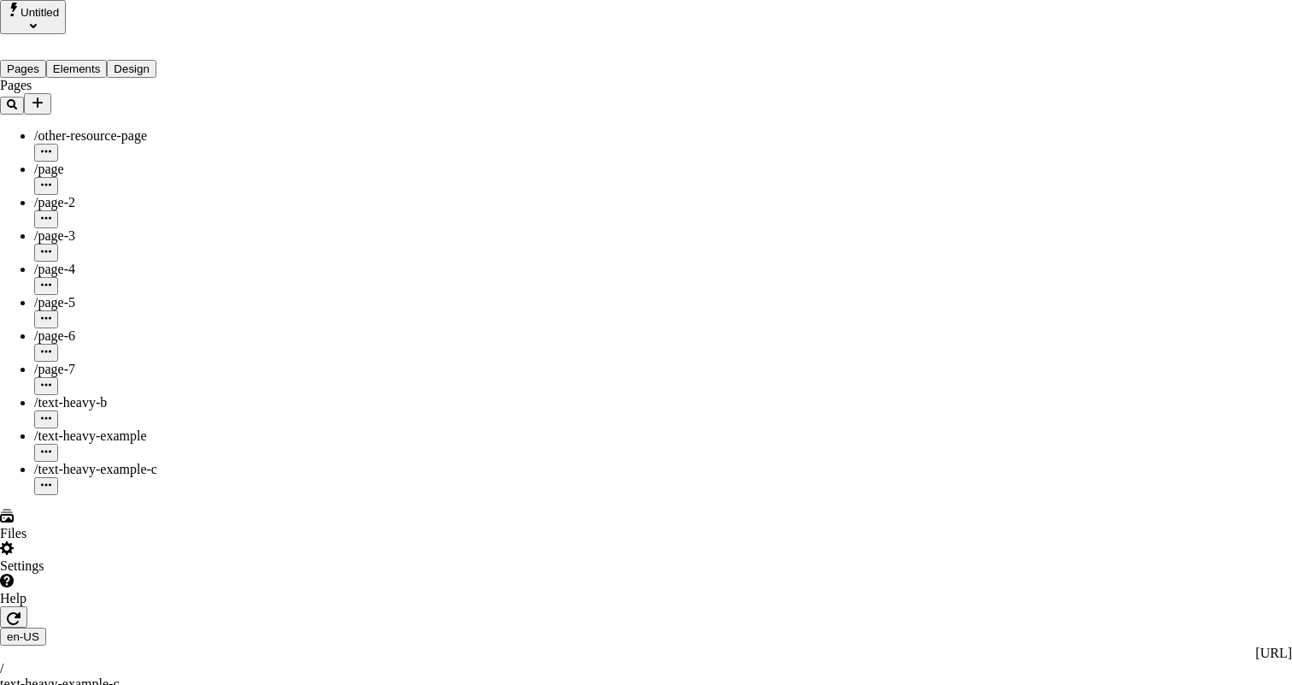
drag, startPoint x: 581, startPoint y: 120, endPoint x: 711, endPoint y: 120, distance: 129.9
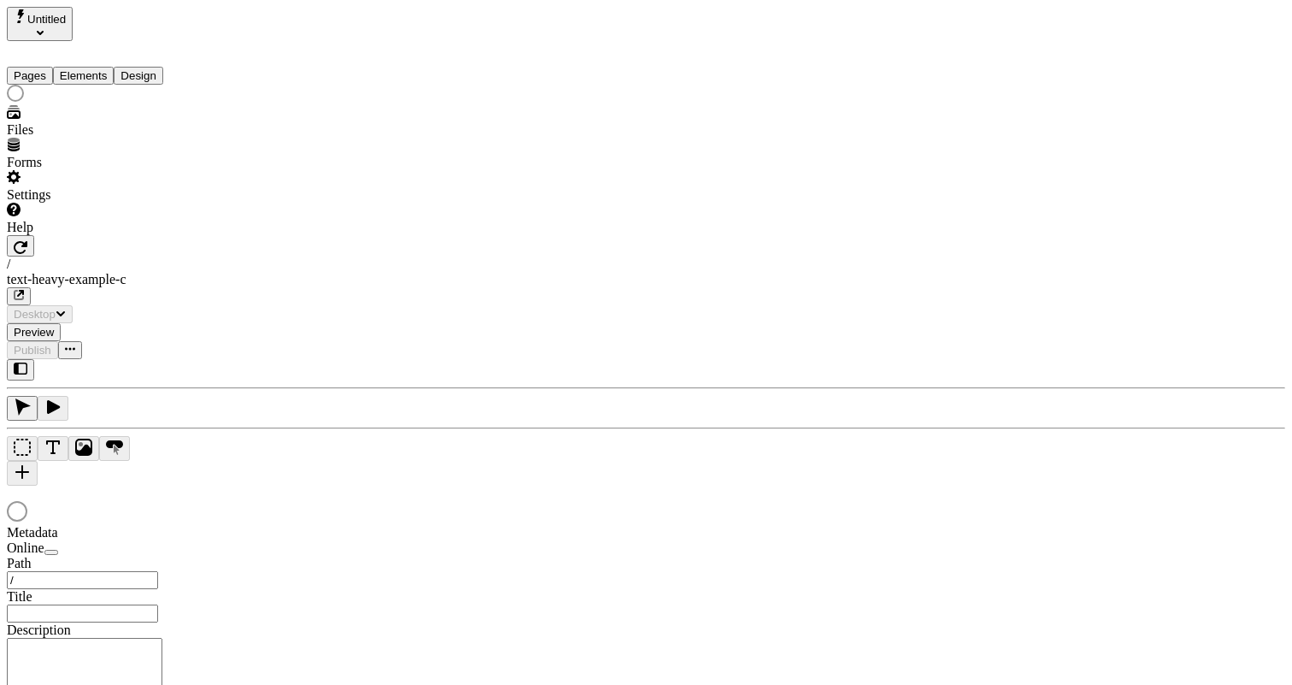
type input "/text-heavy-example-c"
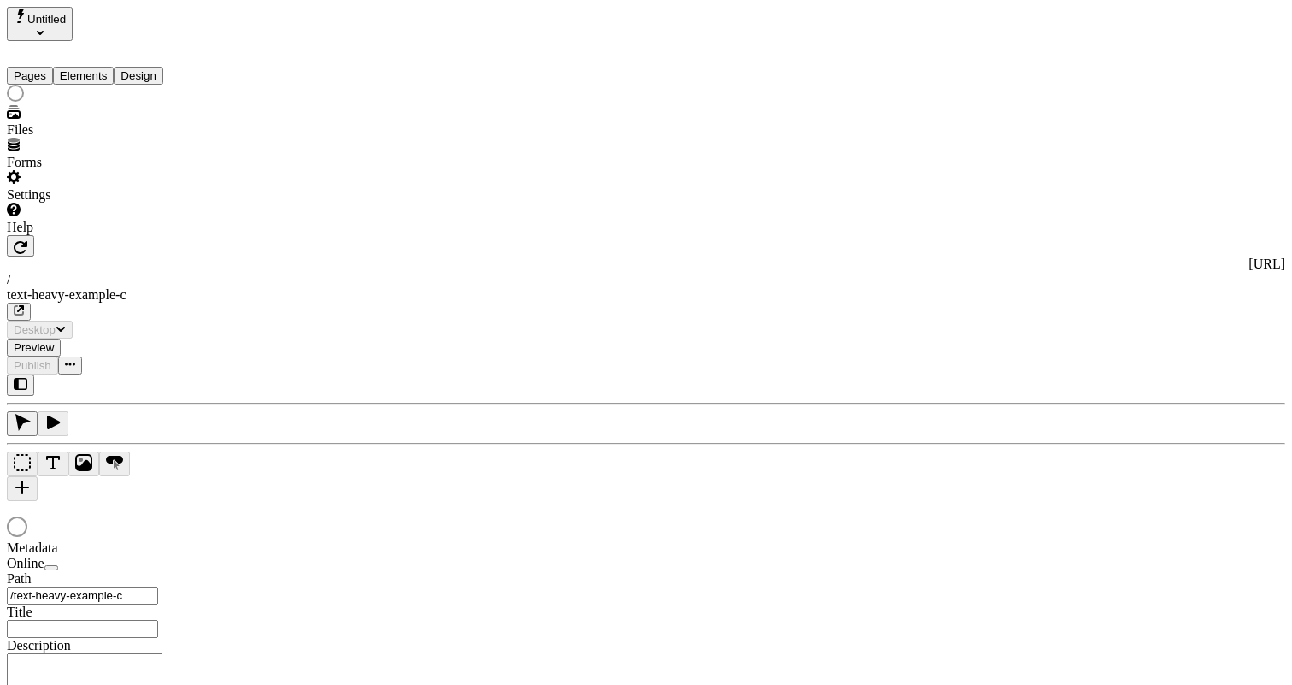
type input "Text Heavy Example C"
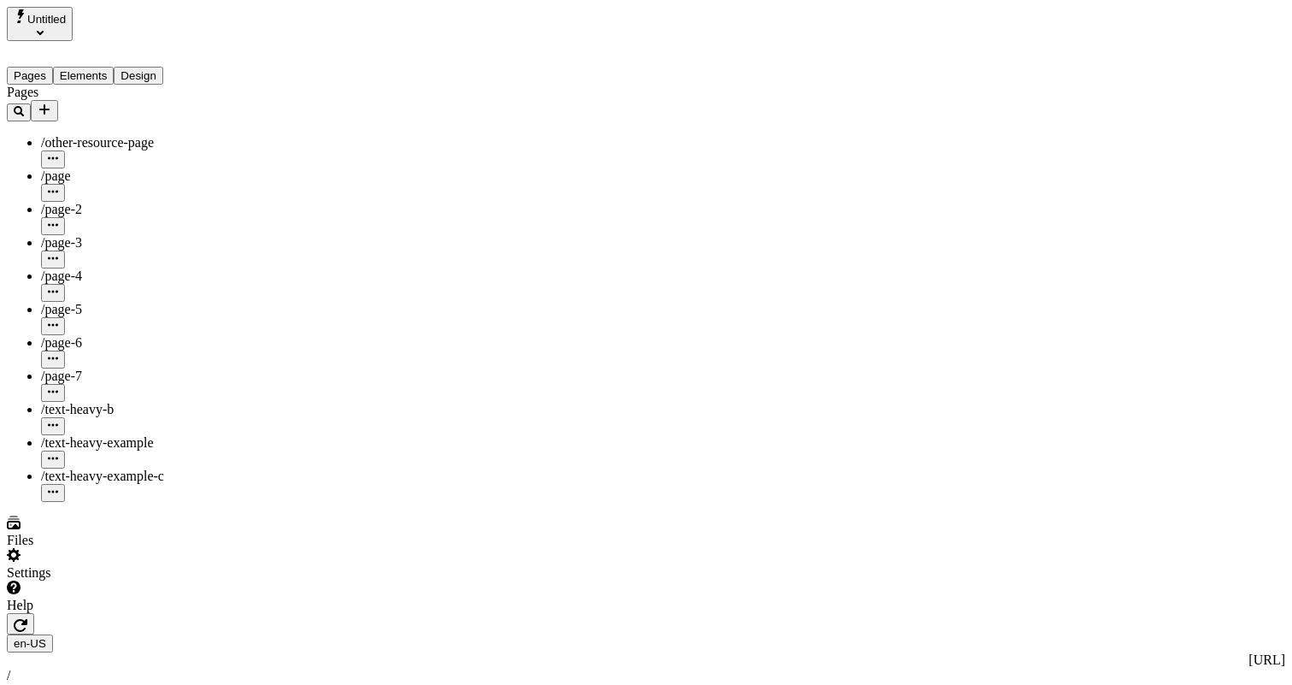
type input "/text-heavy-example-c"
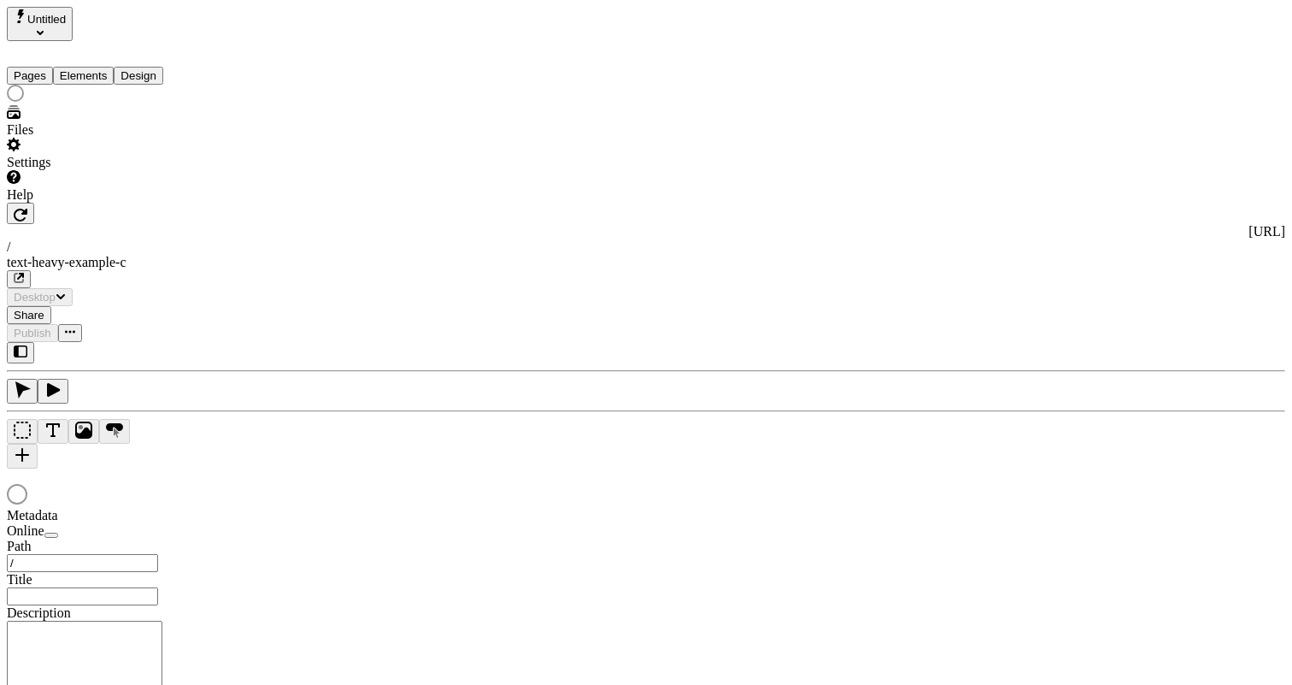
click at [1082, 203] on div "[URL] / text-heavy-example-c Desktop Share Publish" at bounding box center [646, 272] width 1278 height 139
type input "Text Heavy Example C"
type input "/text-heavy-example-c"
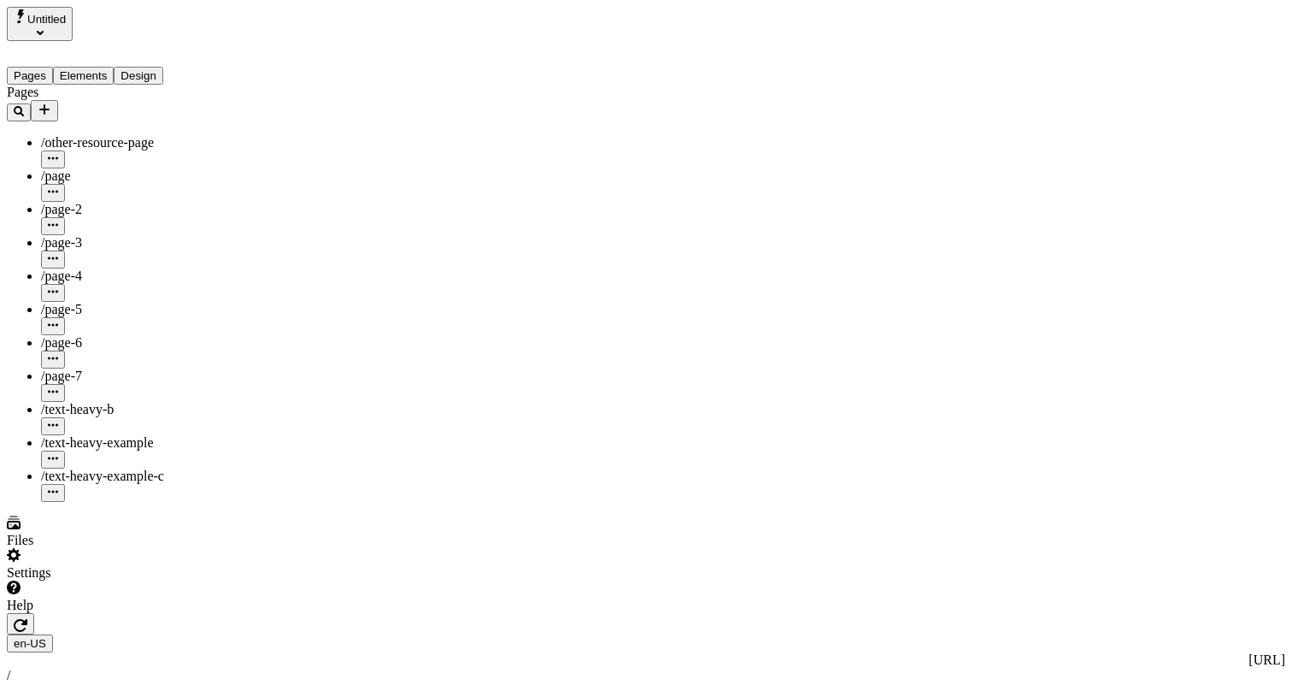
type input "/text-heavy-example-c"
click at [220, 613] on div at bounding box center [117, 613] width 220 height 0
click at [156, 580] on div "Settings" at bounding box center [117, 564] width 220 height 32
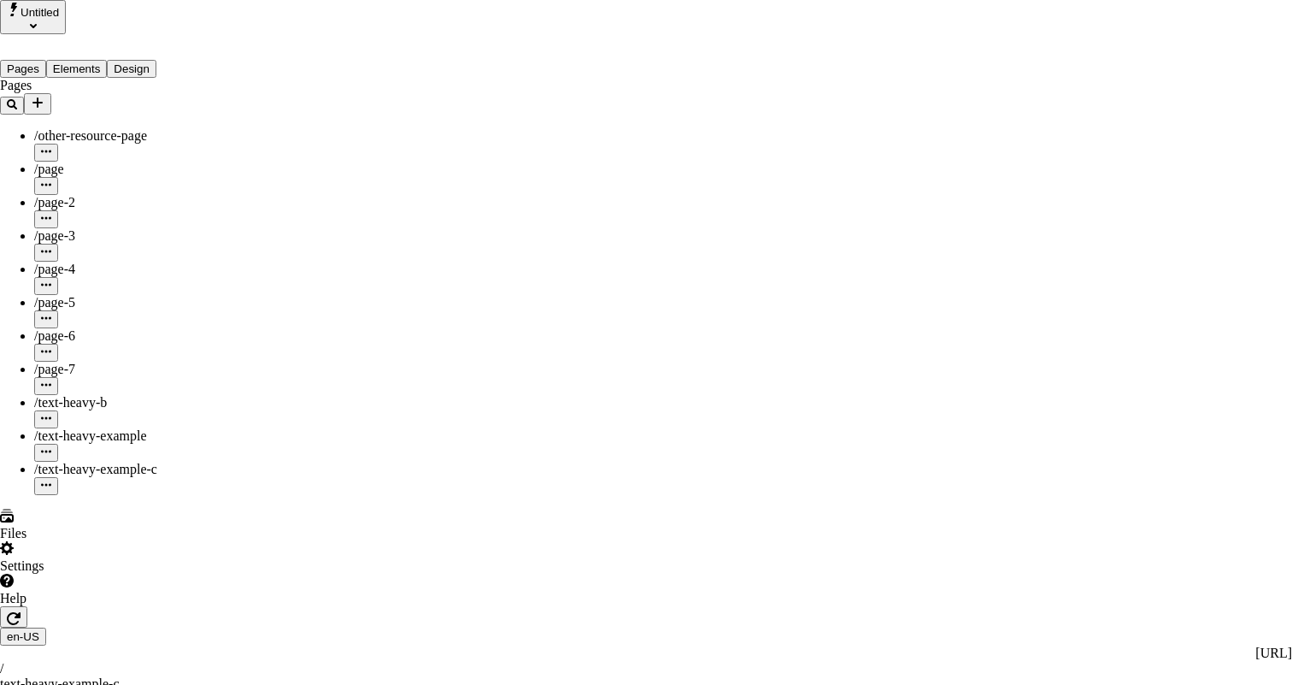
drag, startPoint x: 623, startPoint y: 152, endPoint x: 800, endPoint y: 152, distance: 176.9
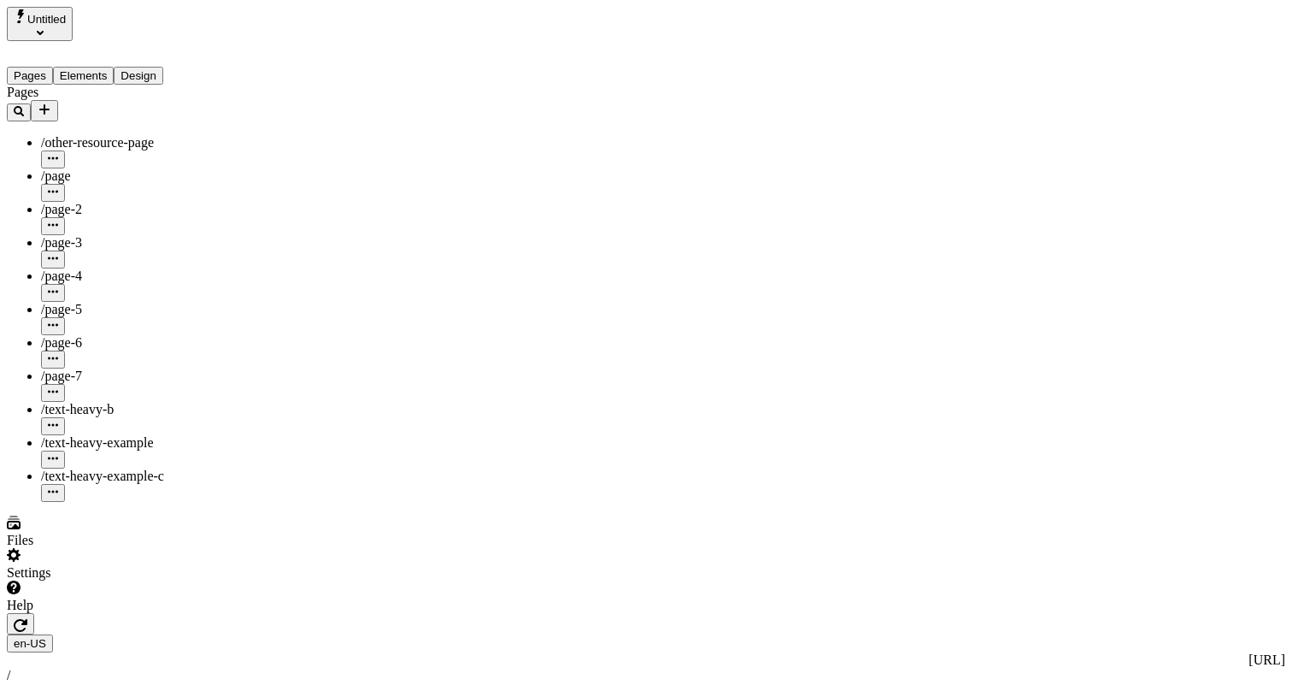
click at [66, 26] on span "Untitled" at bounding box center [46, 19] width 38 height 13
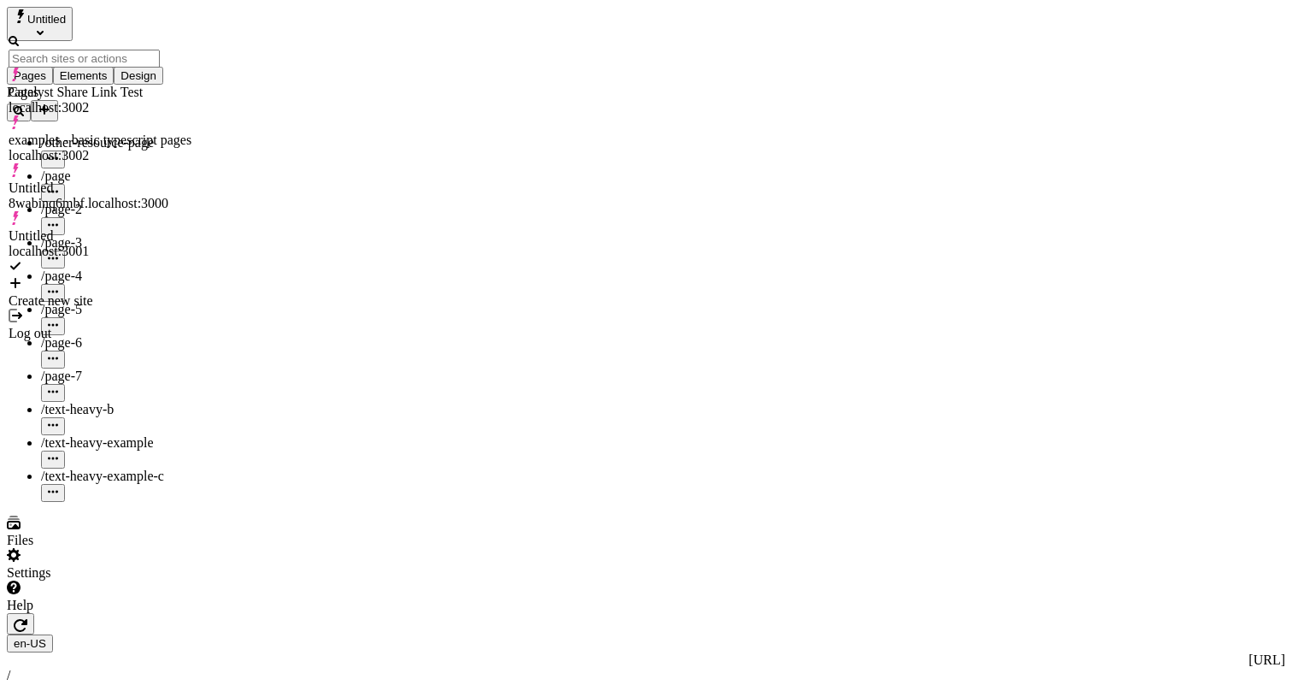
click at [77, 309] on div "Log out" at bounding box center [100, 325] width 183 height 32
